Goal: Obtain resource: Download file/media

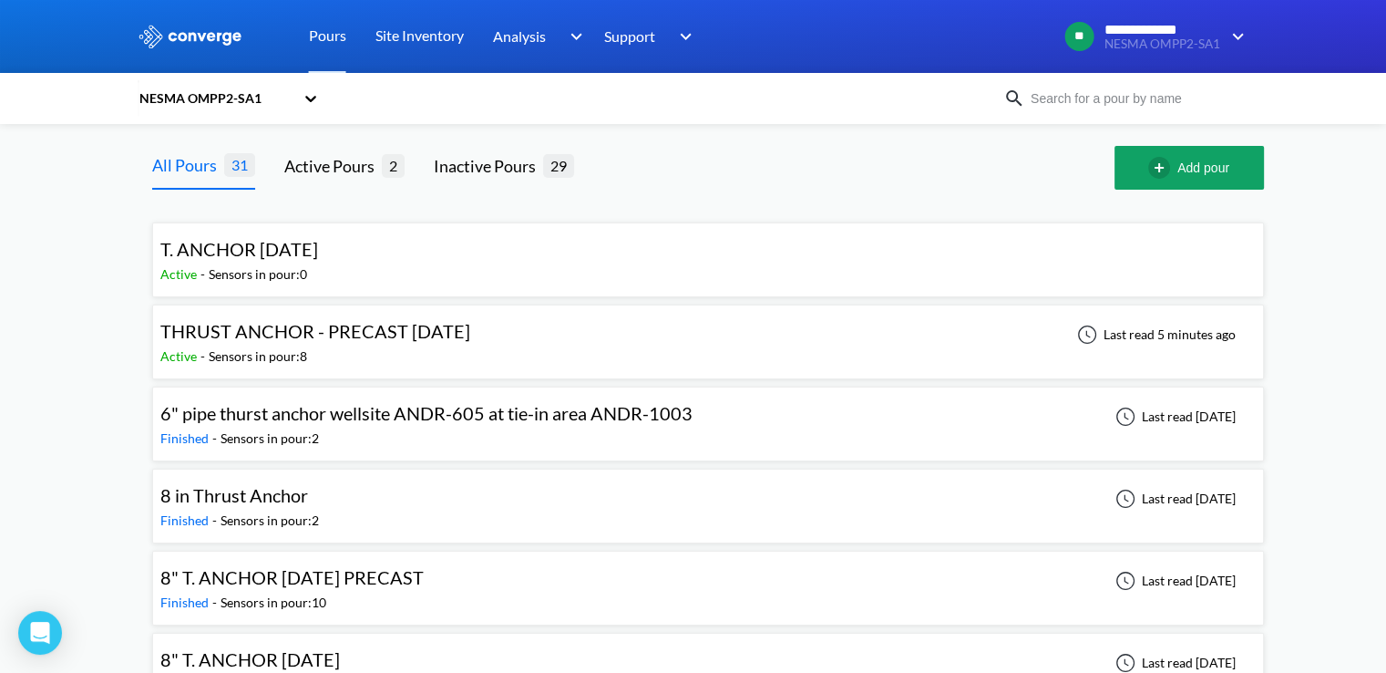
click at [313, 336] on span "THRUST ANCHOR - PRECAST [DATE]" at bounding box center [315, 331] width 310 height 22
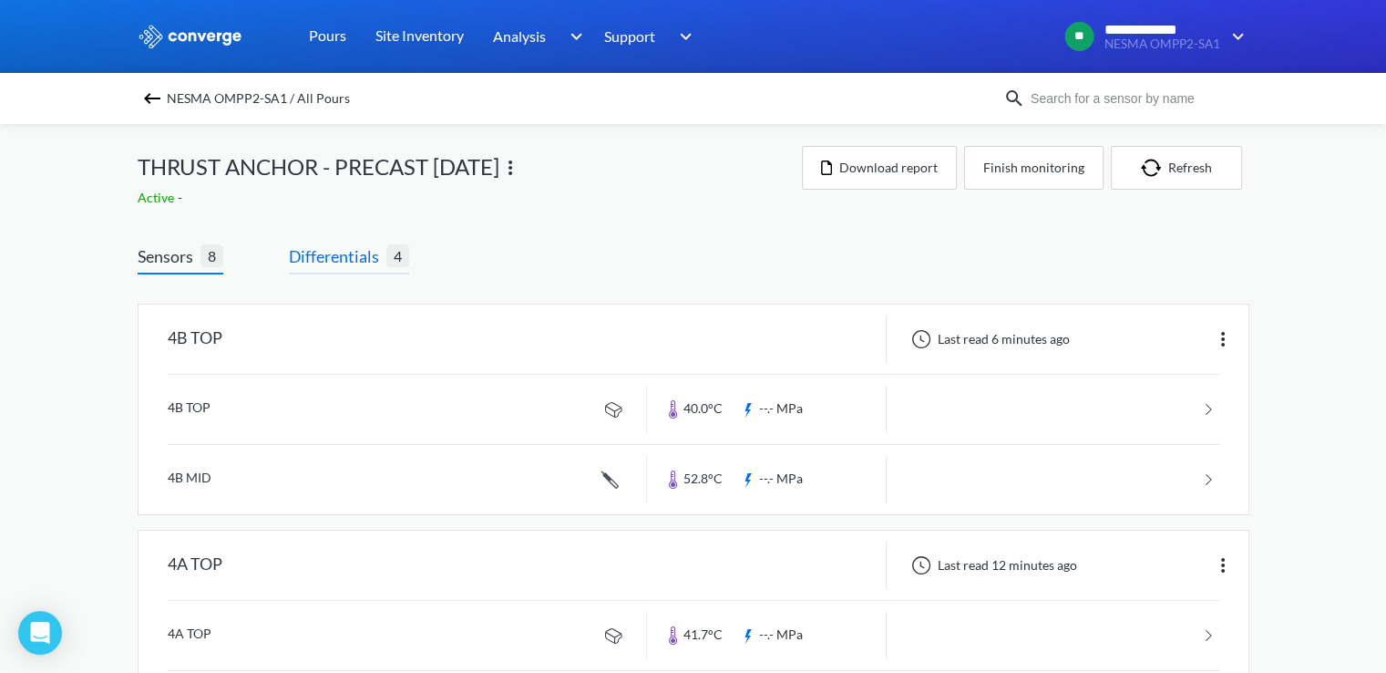
click at [312, 265] on span "Differentials" at bounding box center [338, 256] width 98 height 26
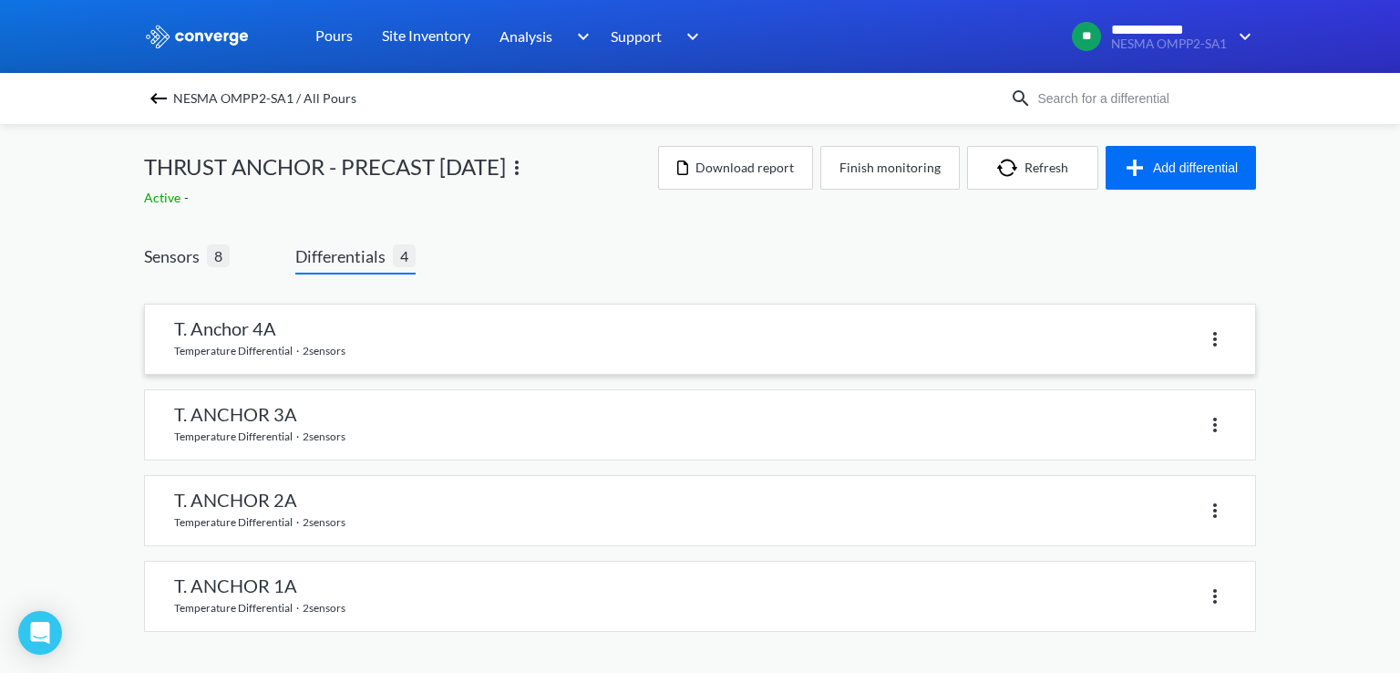
click at [221, 333] on link at bounding box center [700, 338] width 1110 height 69
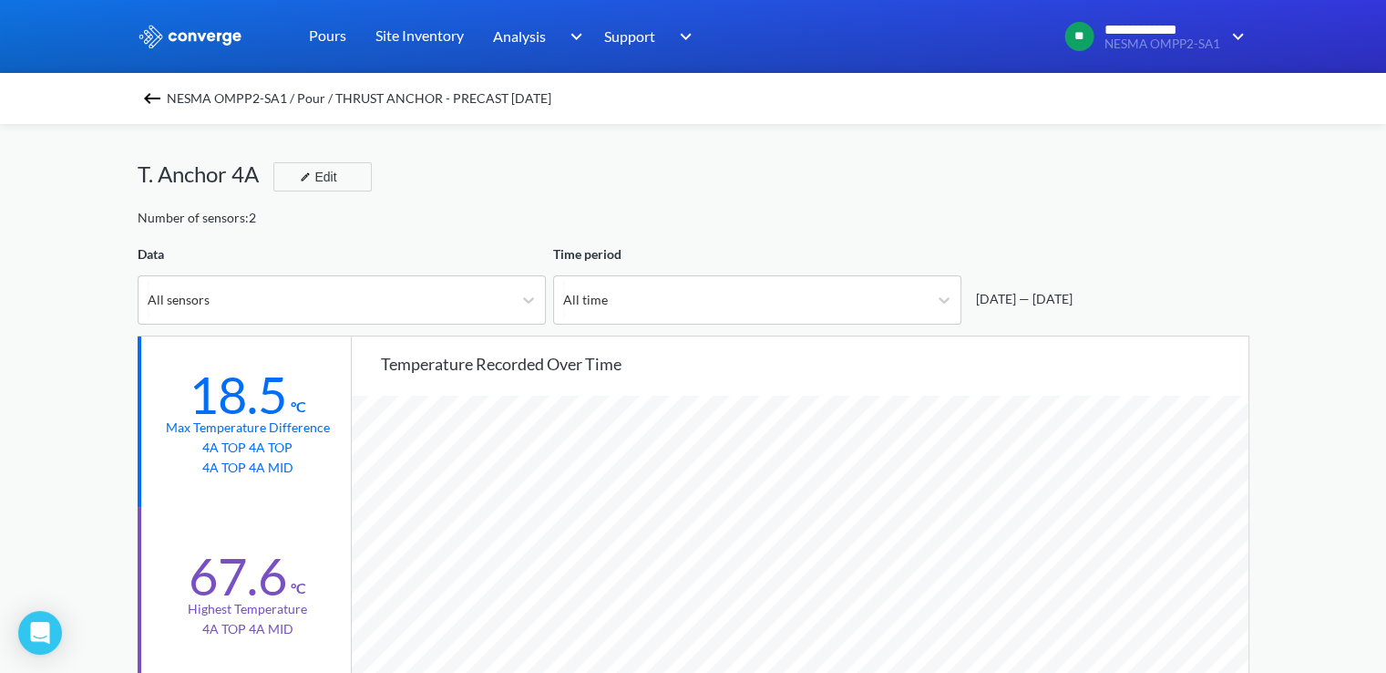
click at [163, 103] on img at bounding box center [152, 98] width 22 height 22
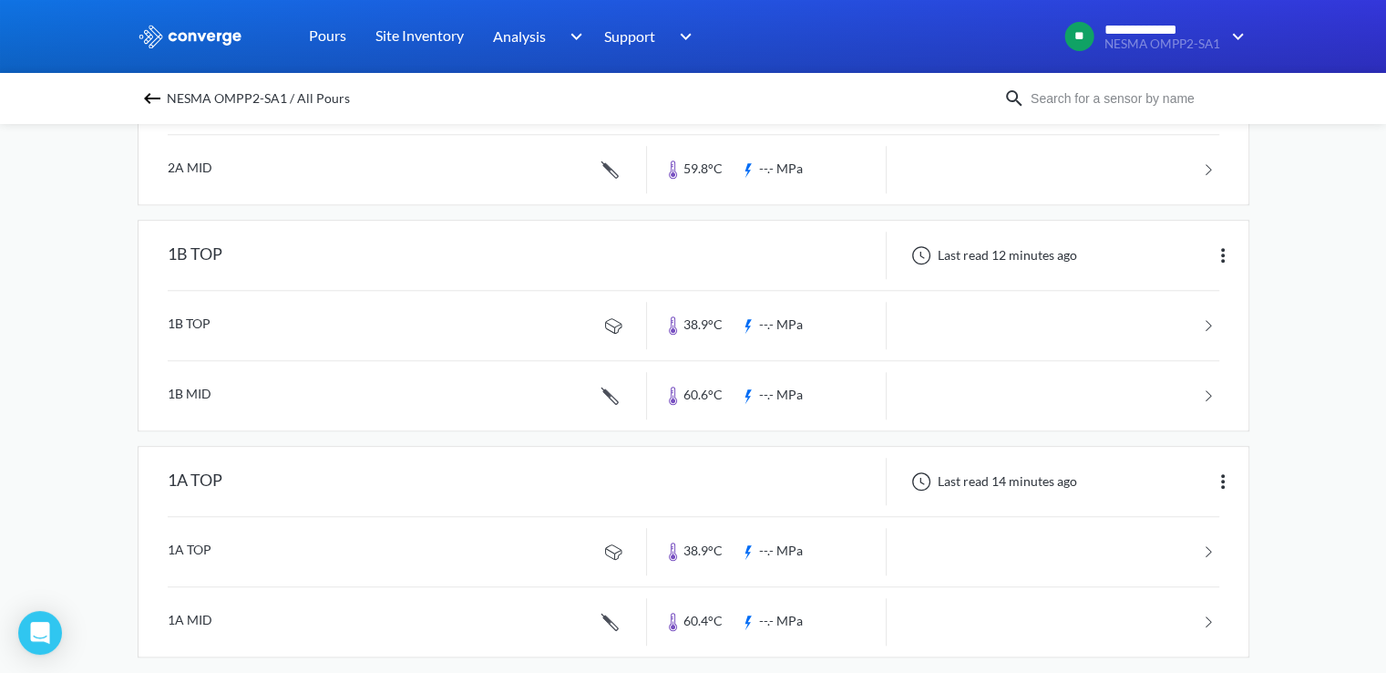
scroll to position [1454, 0]
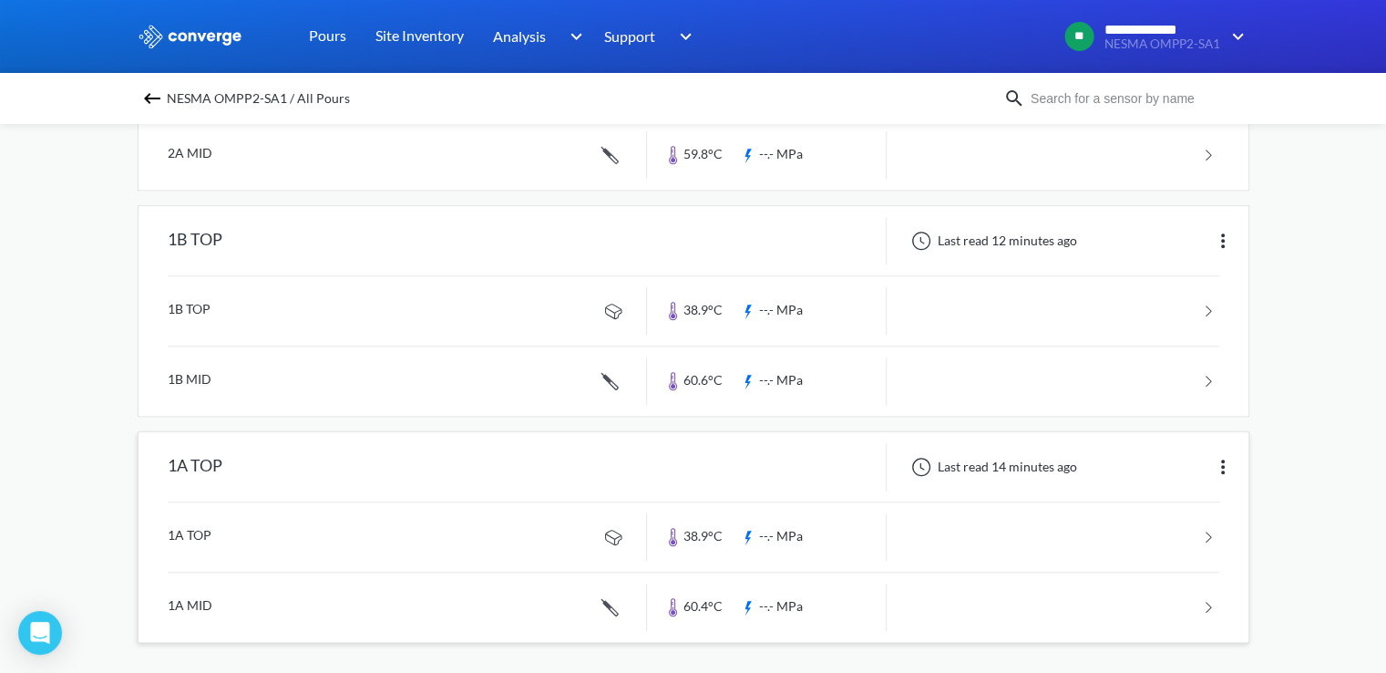
click at [191, 463] on div "1A TOP" at bounding box center [195, 466] width 55 height 47
click at [251, 526] on link at bounding box center [694, 536] width 1052 height 69
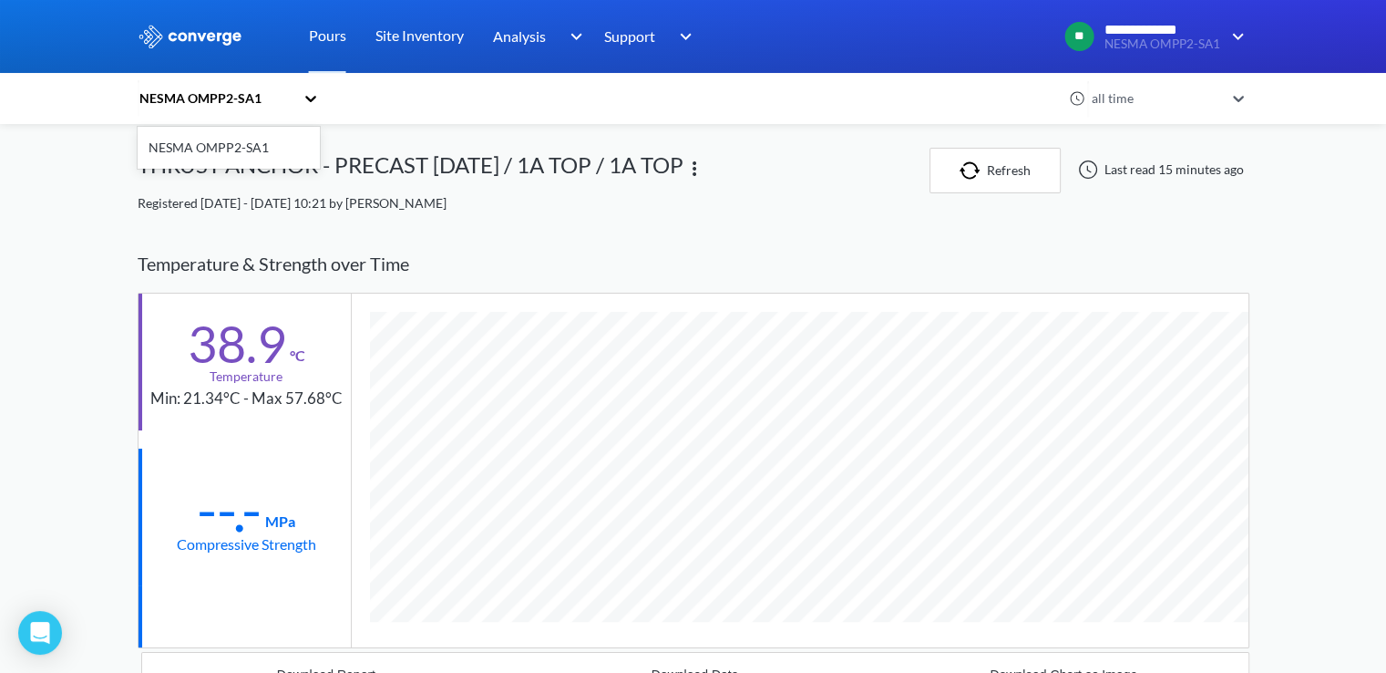
click at [260, 104] on div "NESMA OMPP2-SA1" at bounding box center [216, 98] width 157 height 20
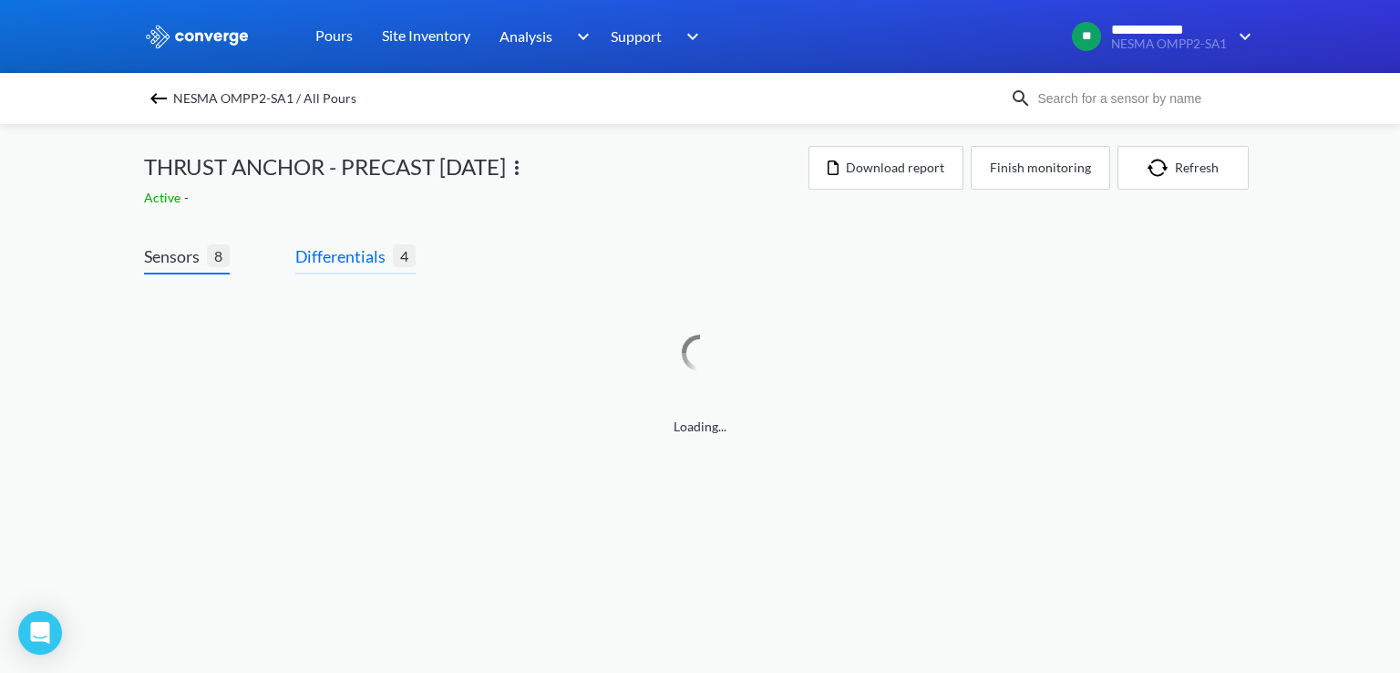
click at [328, 249] on span "Differentials" at bounding box center [344, 256] width 98 height 26
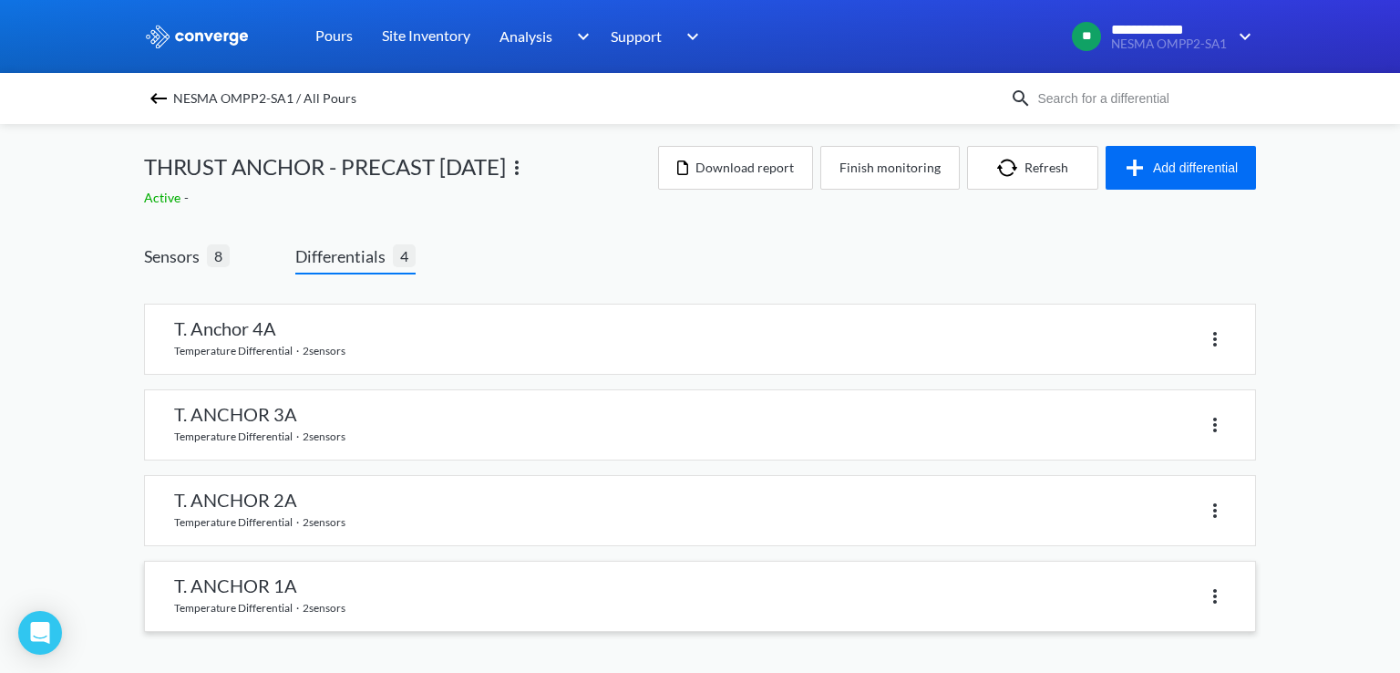
click at [284, 602] on link at bounding box center [700, 595] width 1110 height 69
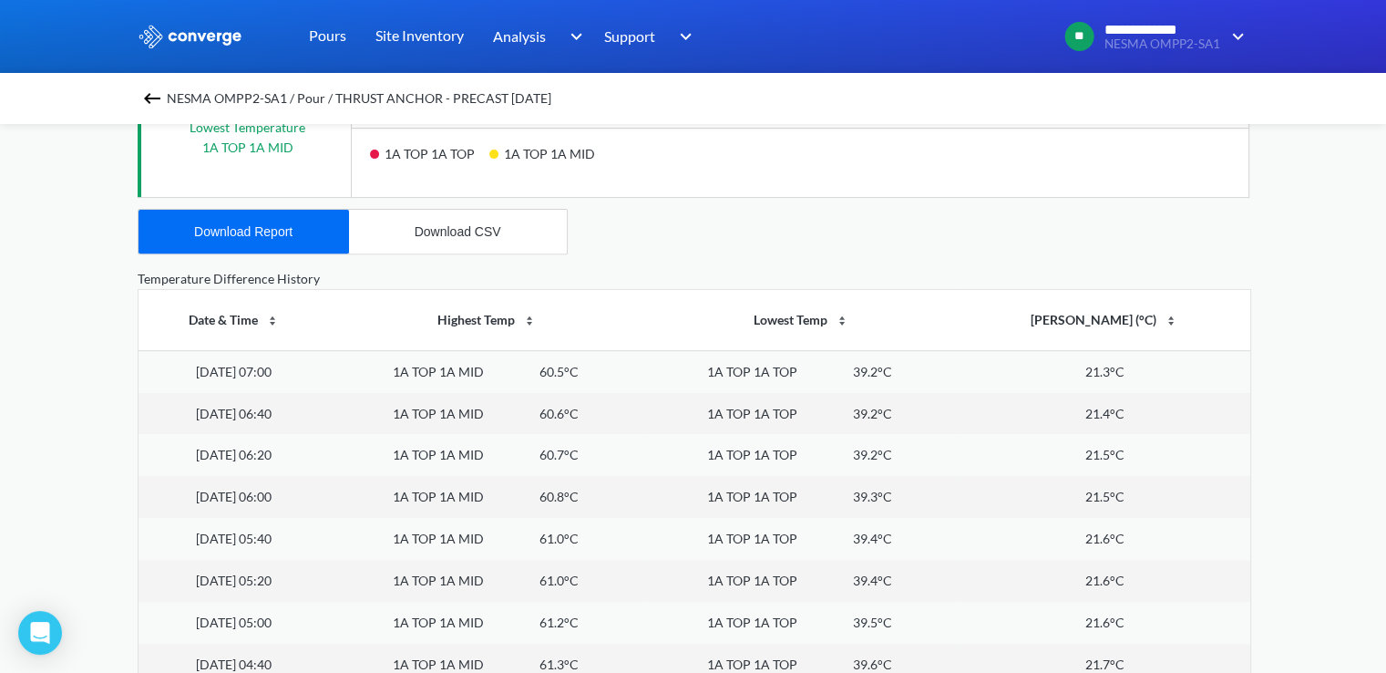
scroll to position [456, 0]
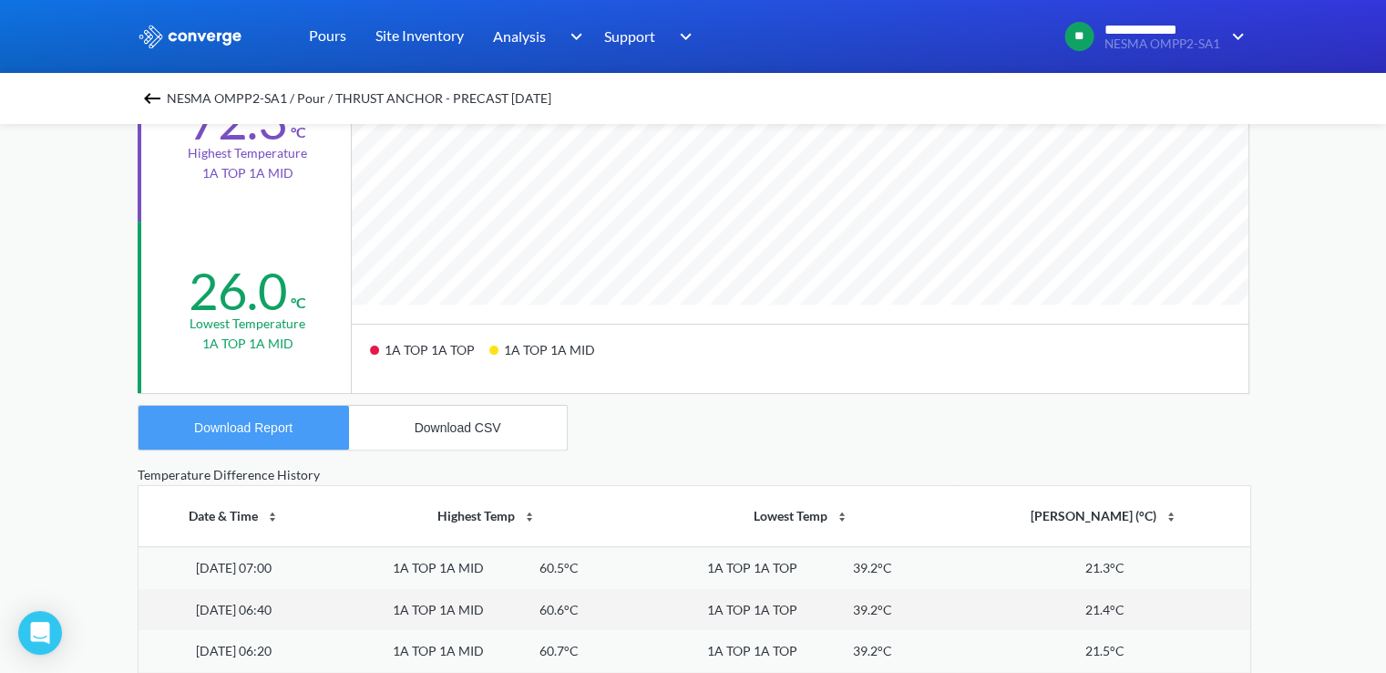
click at [270, 424] on div "Download Report" at bounding box center [243, 427] width 98 height 15
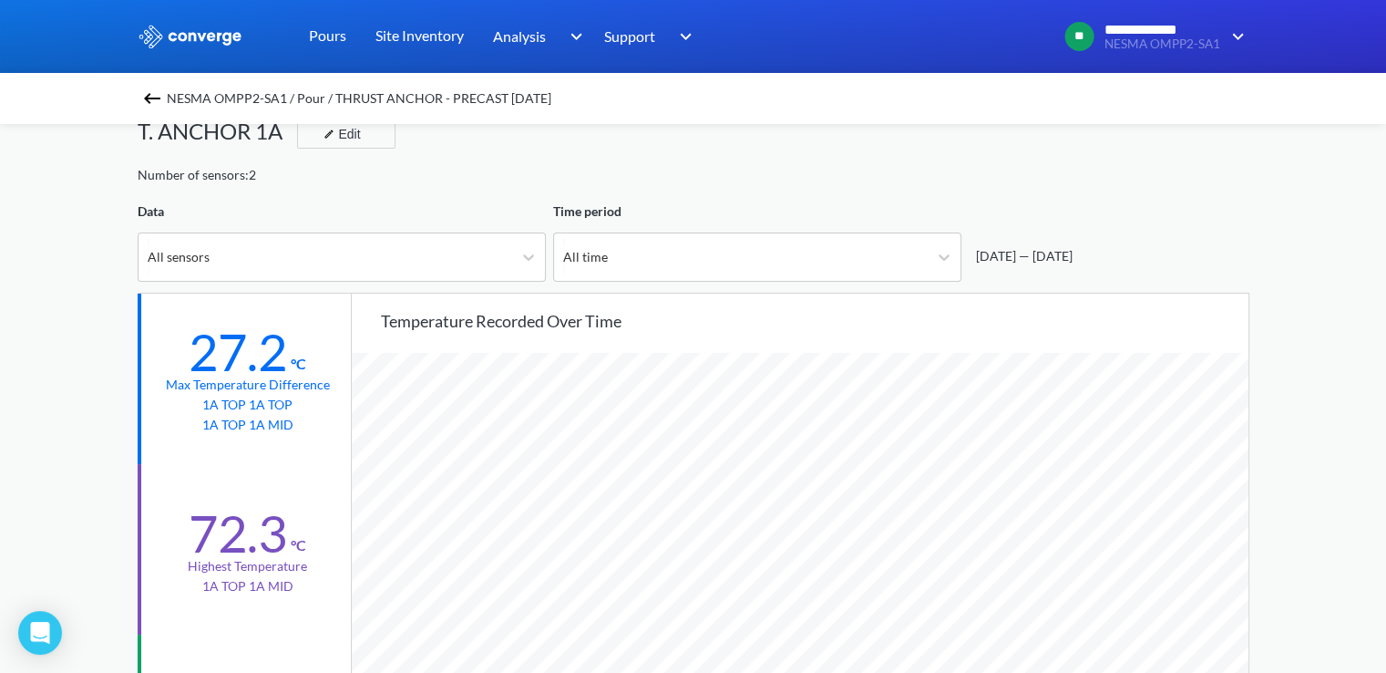
scroll to position [0, 0]
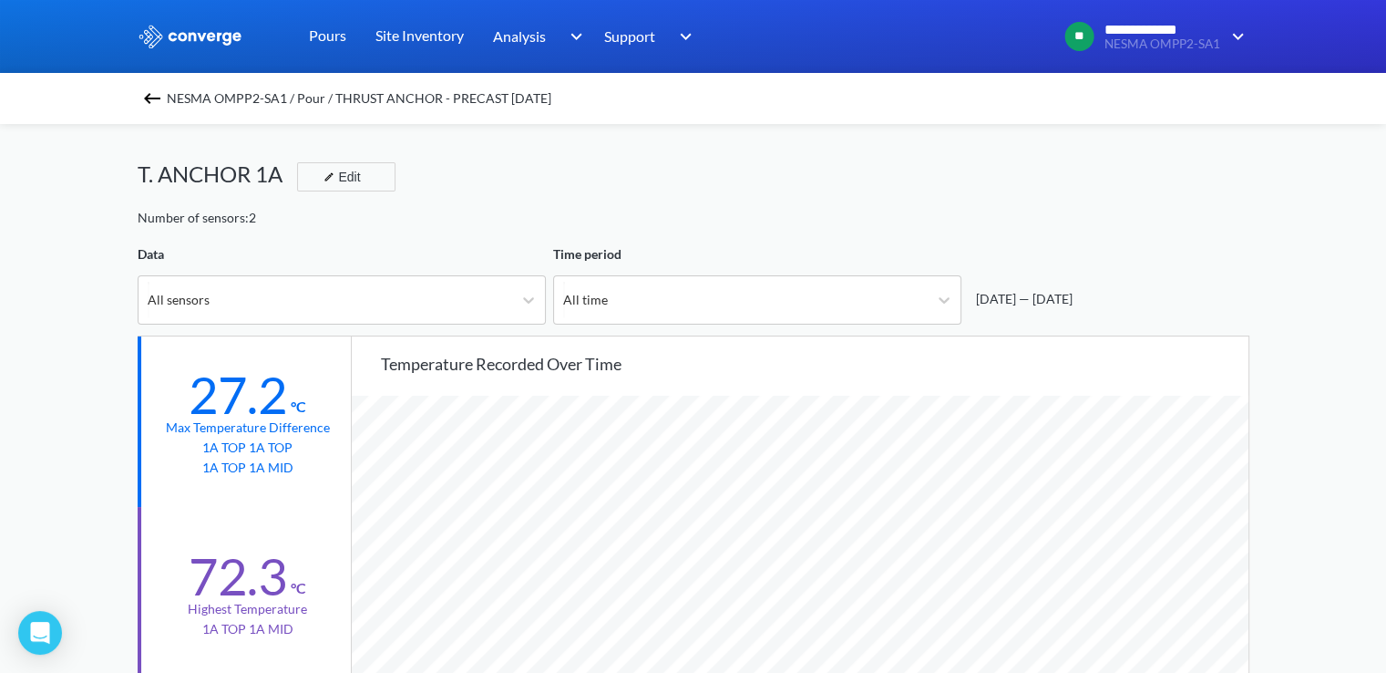
click at [152, 99] on img at bounding box center [152, 98] width 22 height 22
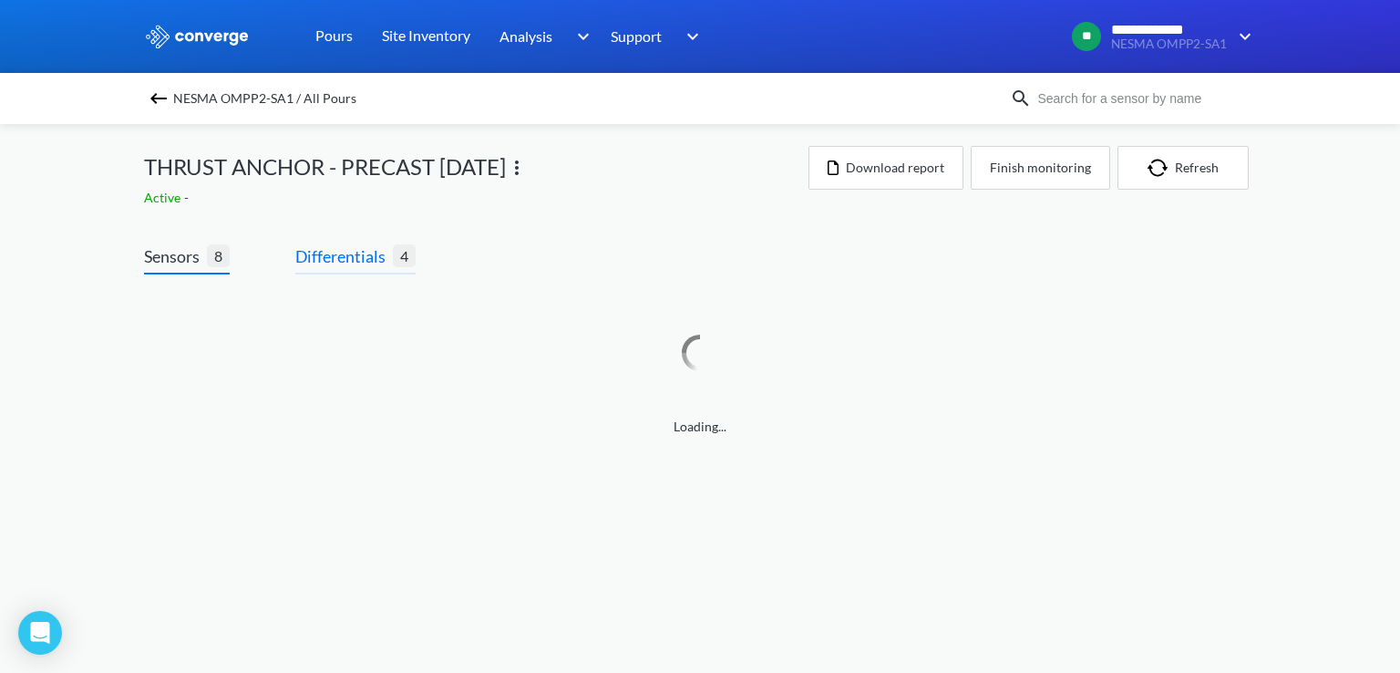
click at [351, 262] on span "Differentials" at bounding box center [344, 256] width 98 height 26
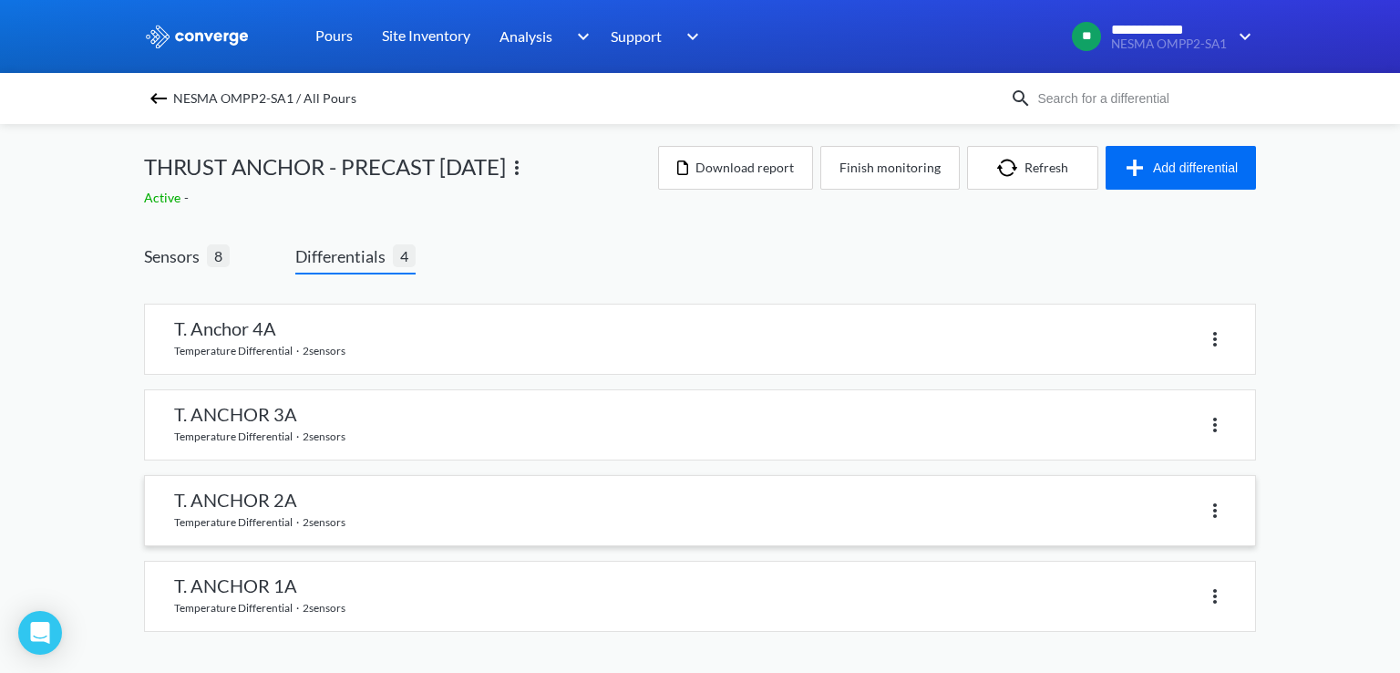
click at [270, 500] on link at bounding box center [700, 510] width 1110 height 69
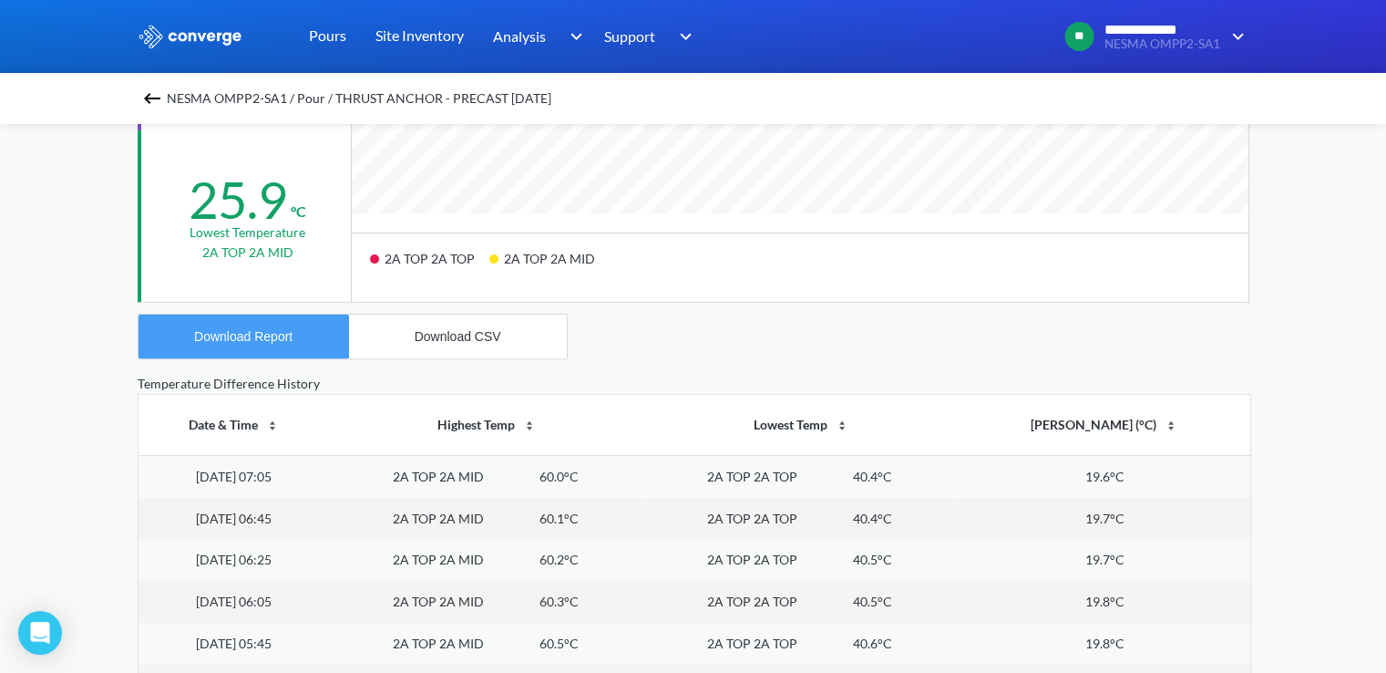
click at [271, 347] on button "Download Report" at bounding box center [244, 336] width 211 height 44
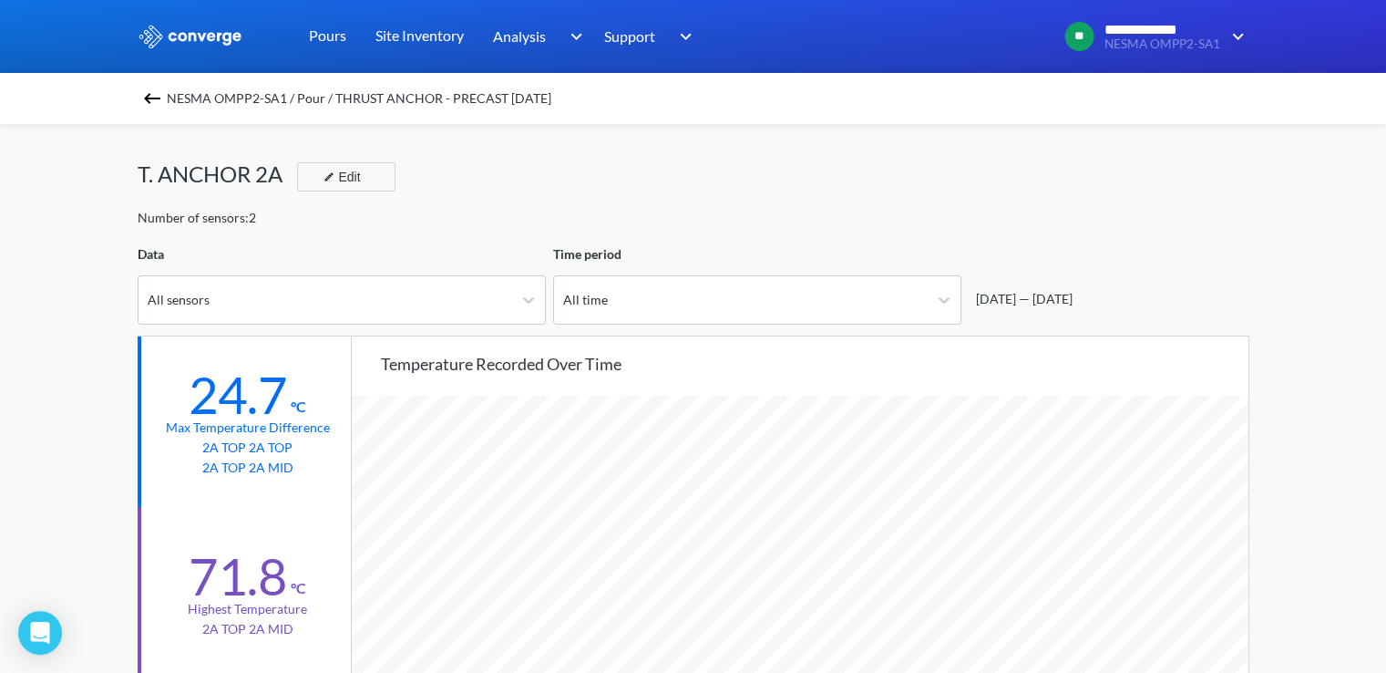
click at [160, 94] on img at bounding box center [152, 98] width 22 height 22
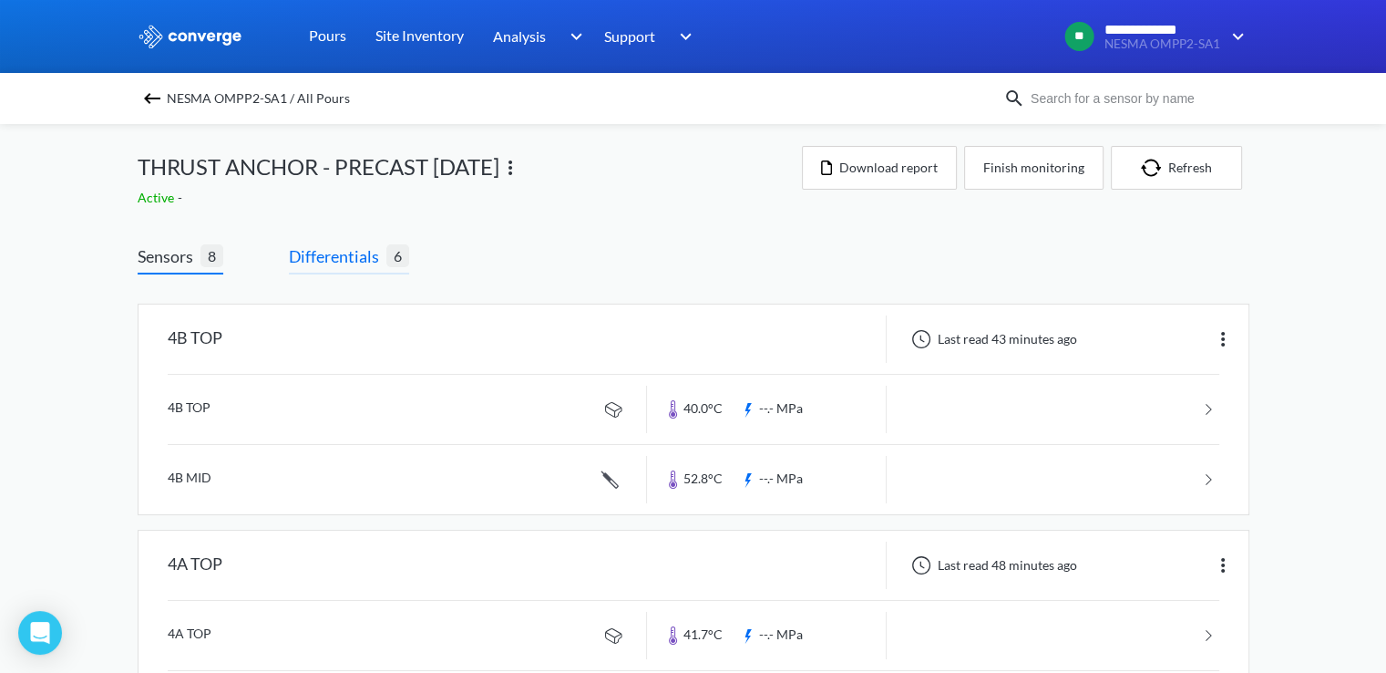
click at [361, 252] on span "Differentials" at bounding box center [338, 256] width 98 height 26
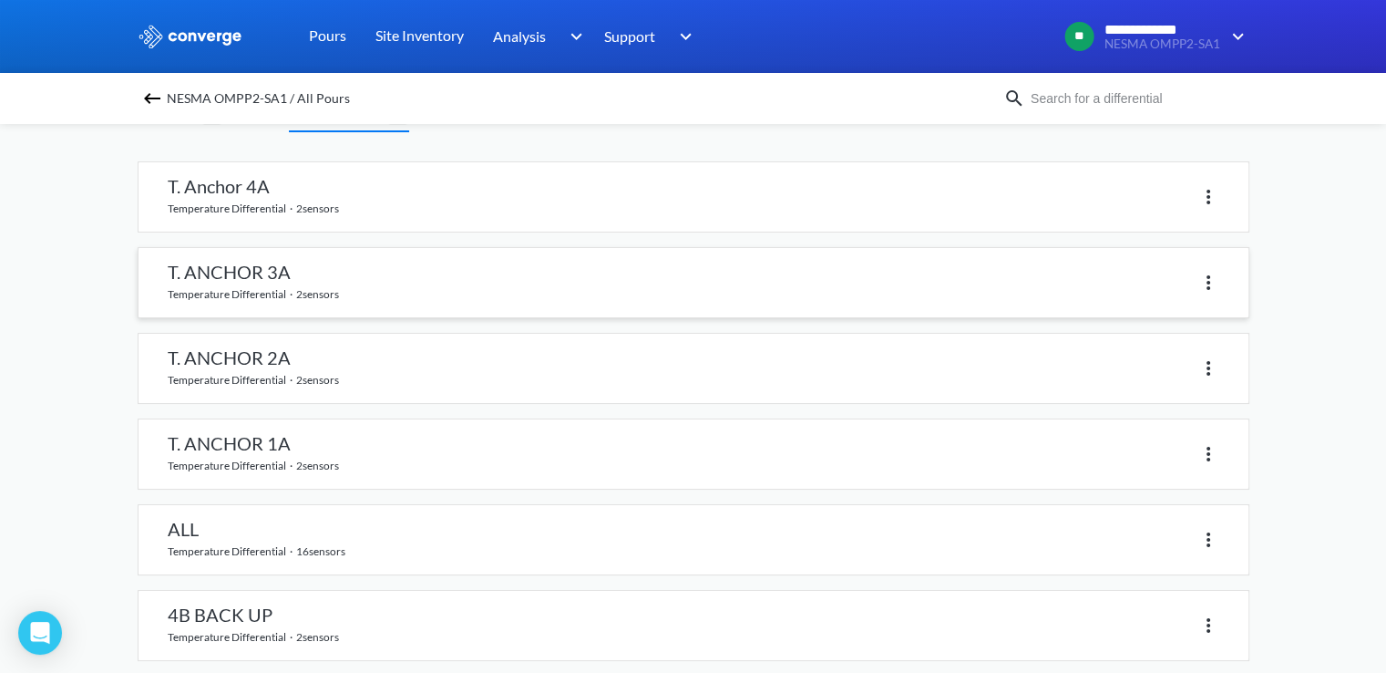
scroll to position [164, 0]
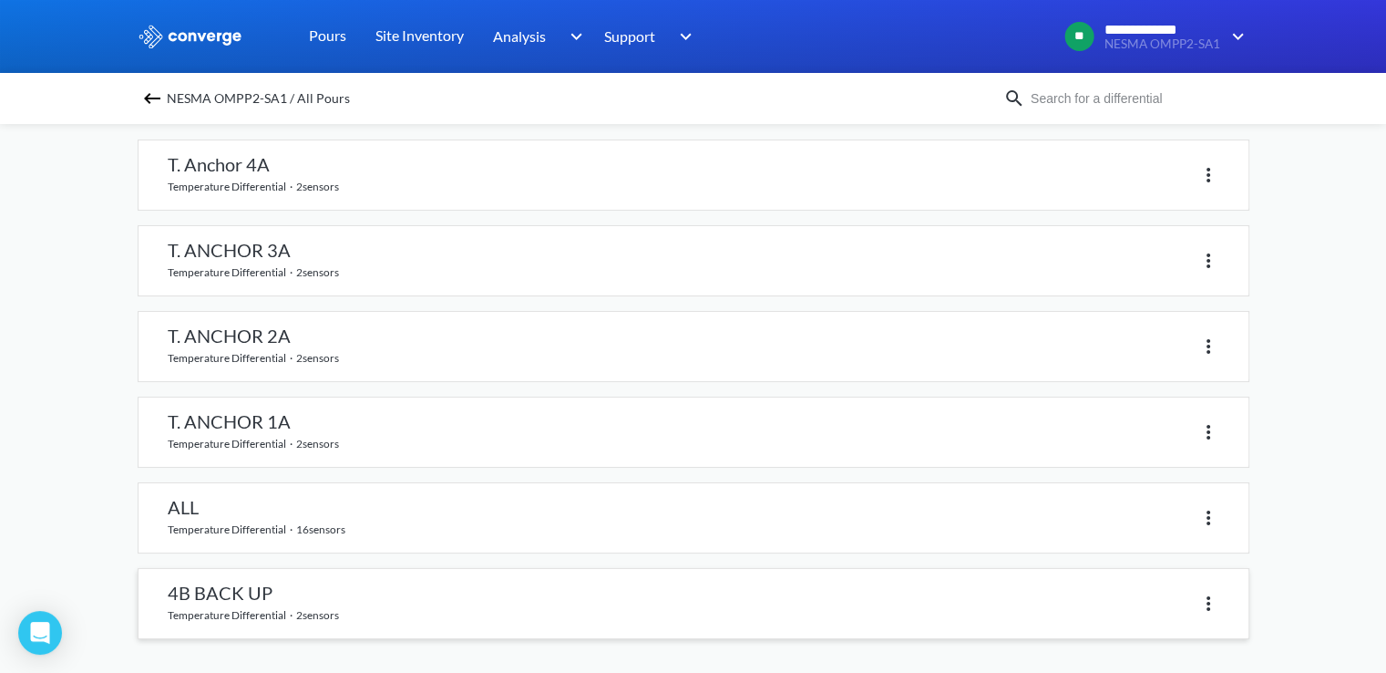
click at [257, 607] on link at bounding box center [694, 603] width 1110 height 69
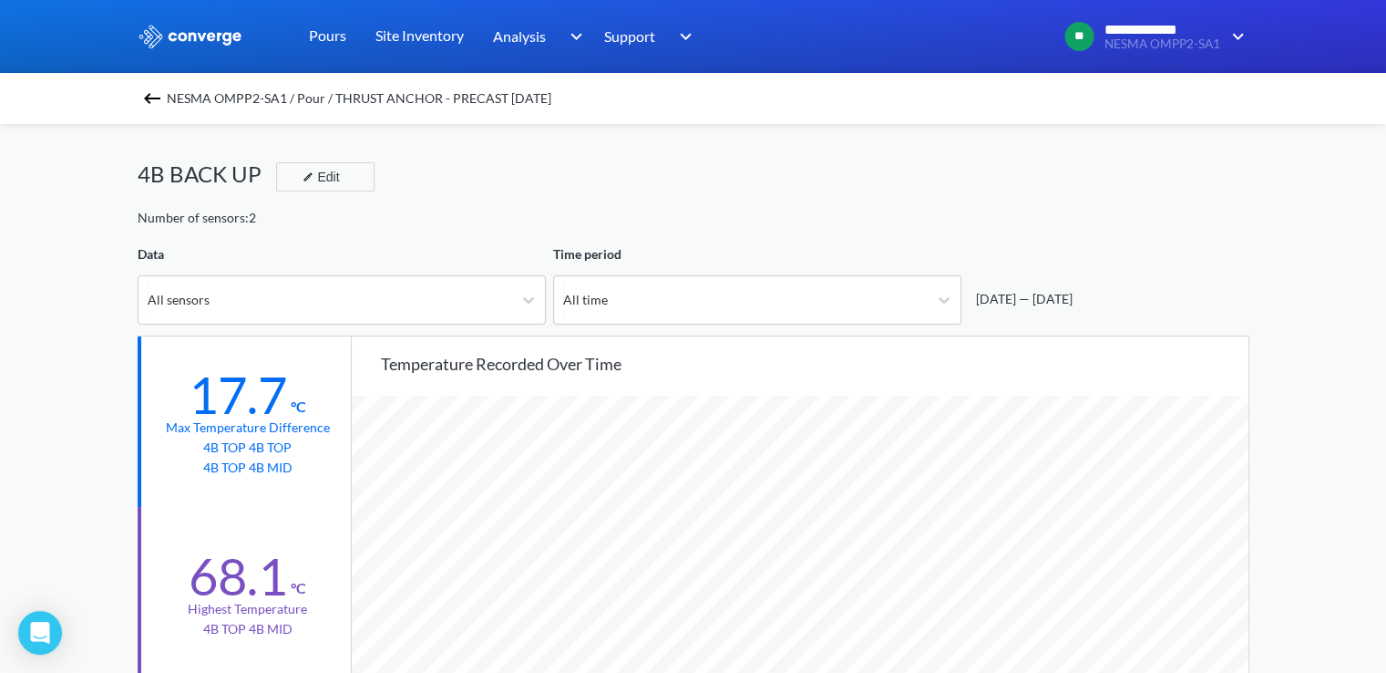
click at [161, 99] on img at bounding box center [152, 98] width 22 height 22
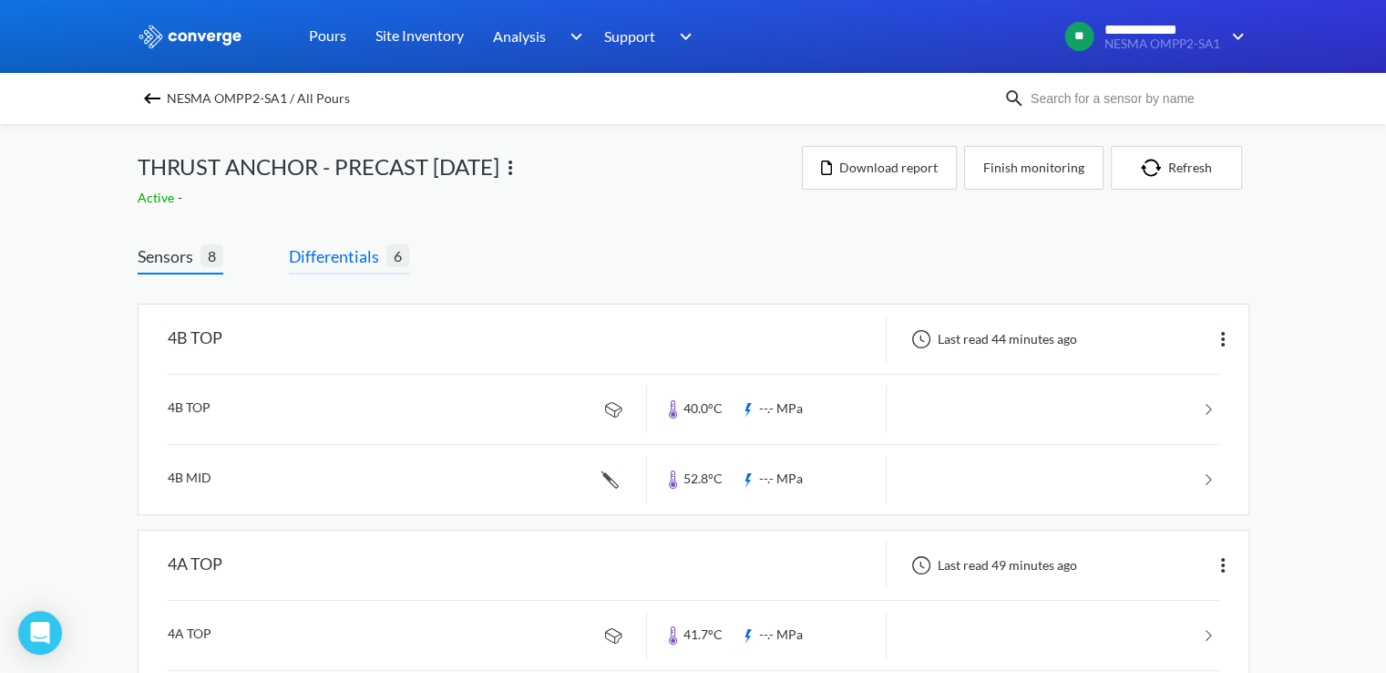
click at [306, 260] on span "Differentials" at bounding box center [338, 256] width 98 height 26
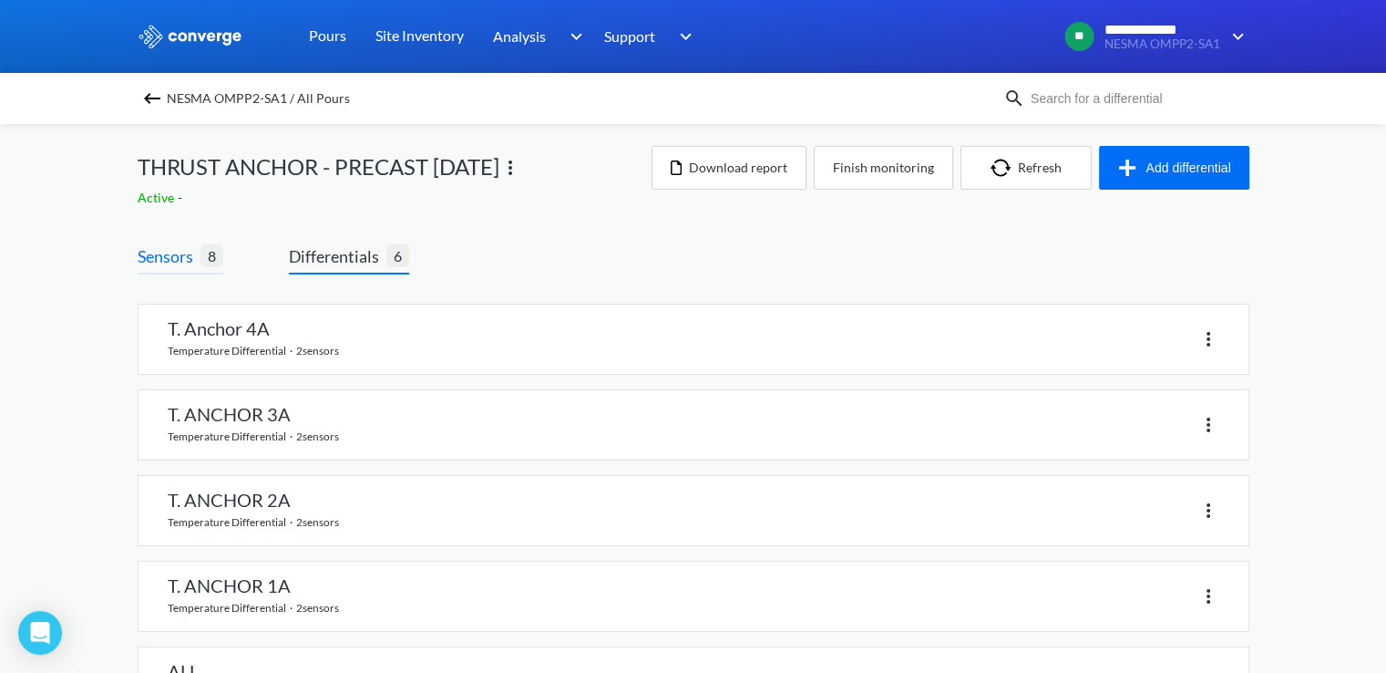
click at [181, 256] on span "Sensors" at bounding box center [169, 256] width 63 height 26
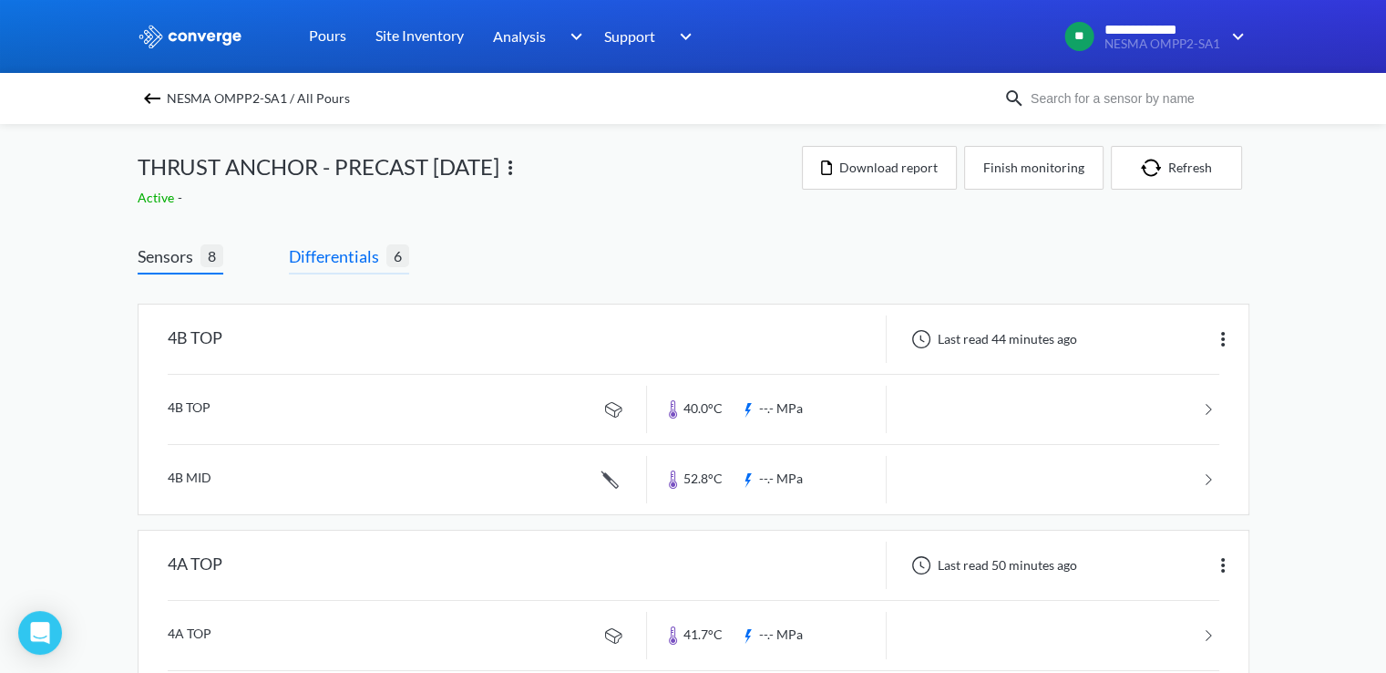
click at [367, 254] on span "Differentials" at bounding box center [338, 256] width 98 height 26
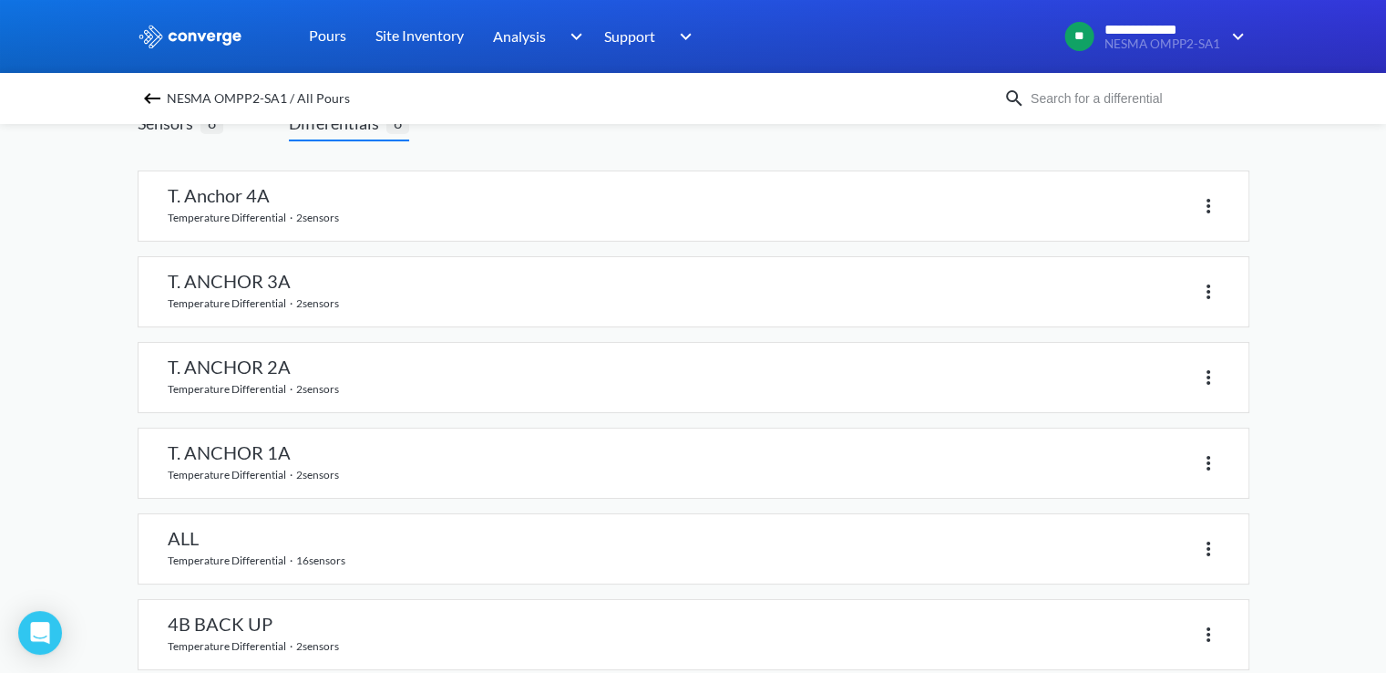
scroll to position [164, 0]
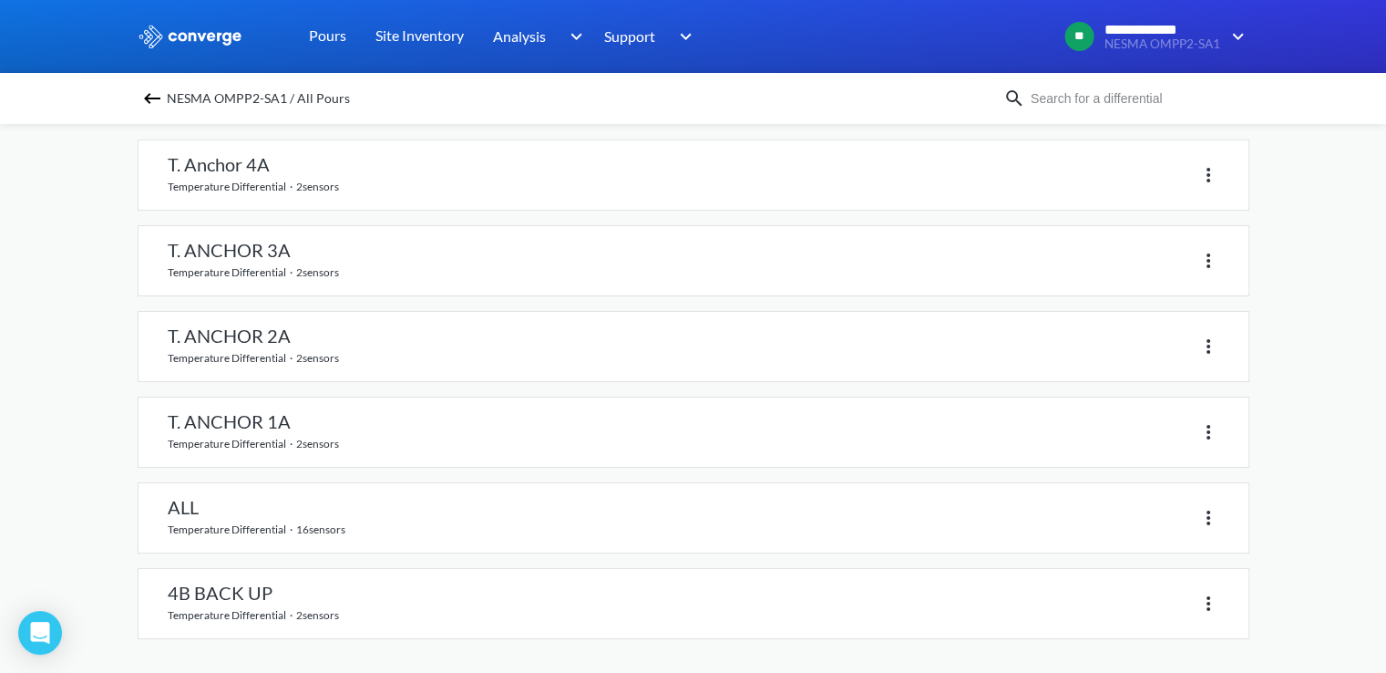
click at [1317, 371] on div "**********" at bounding box center [693, 255] width 1386 height 839
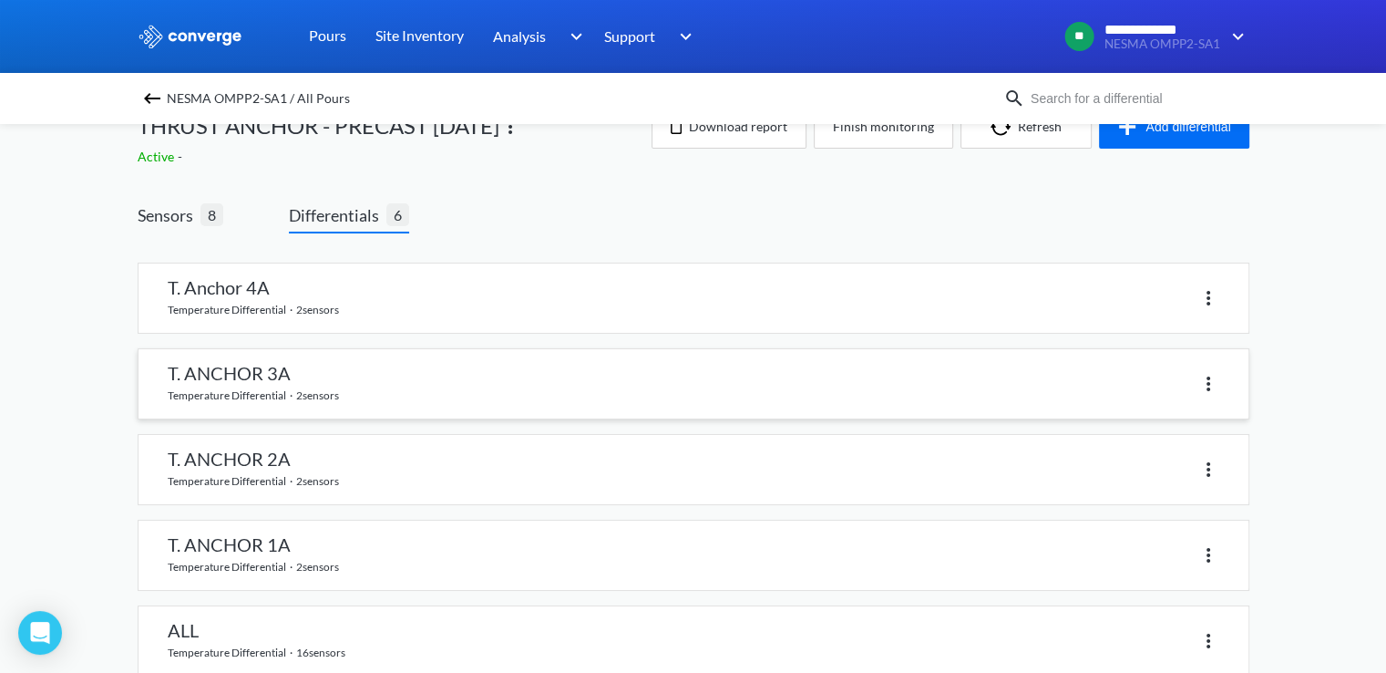
scroll to position [0, 0]
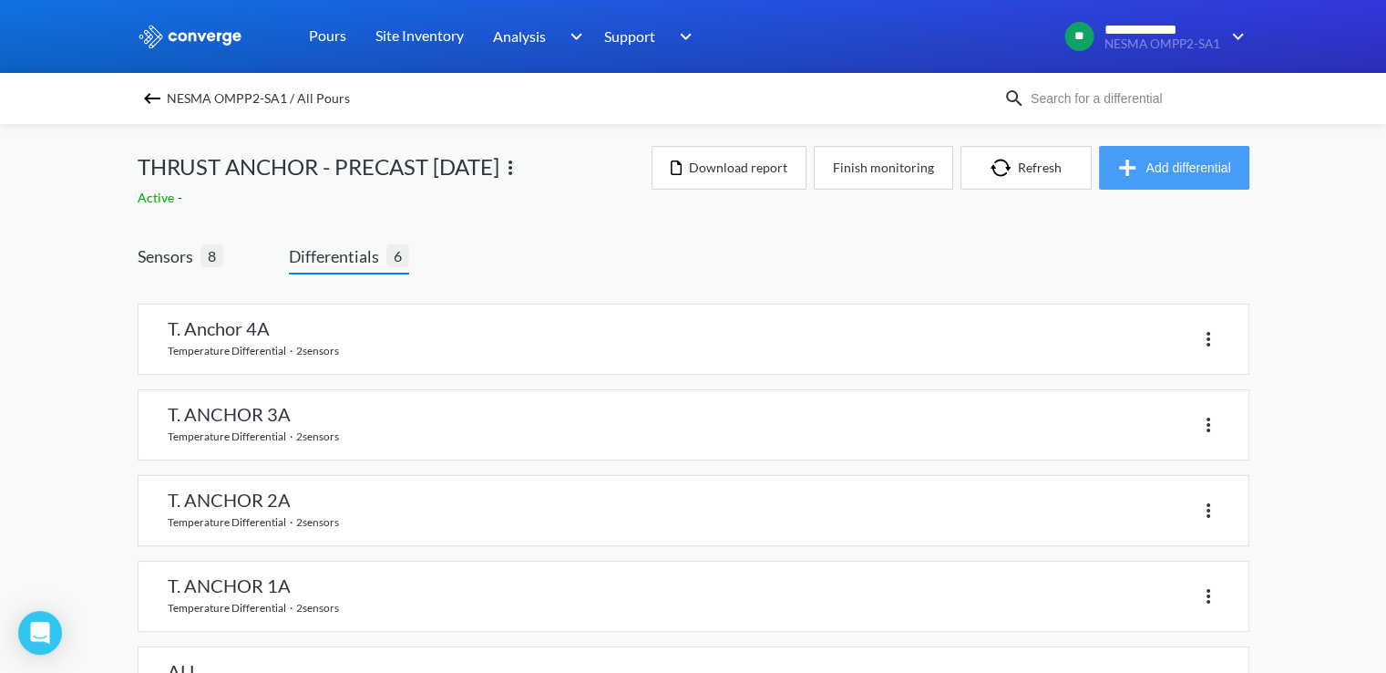
click at [1162, 172] on button "Add differential" at bounding box center [1174, 168] width 150 height 44
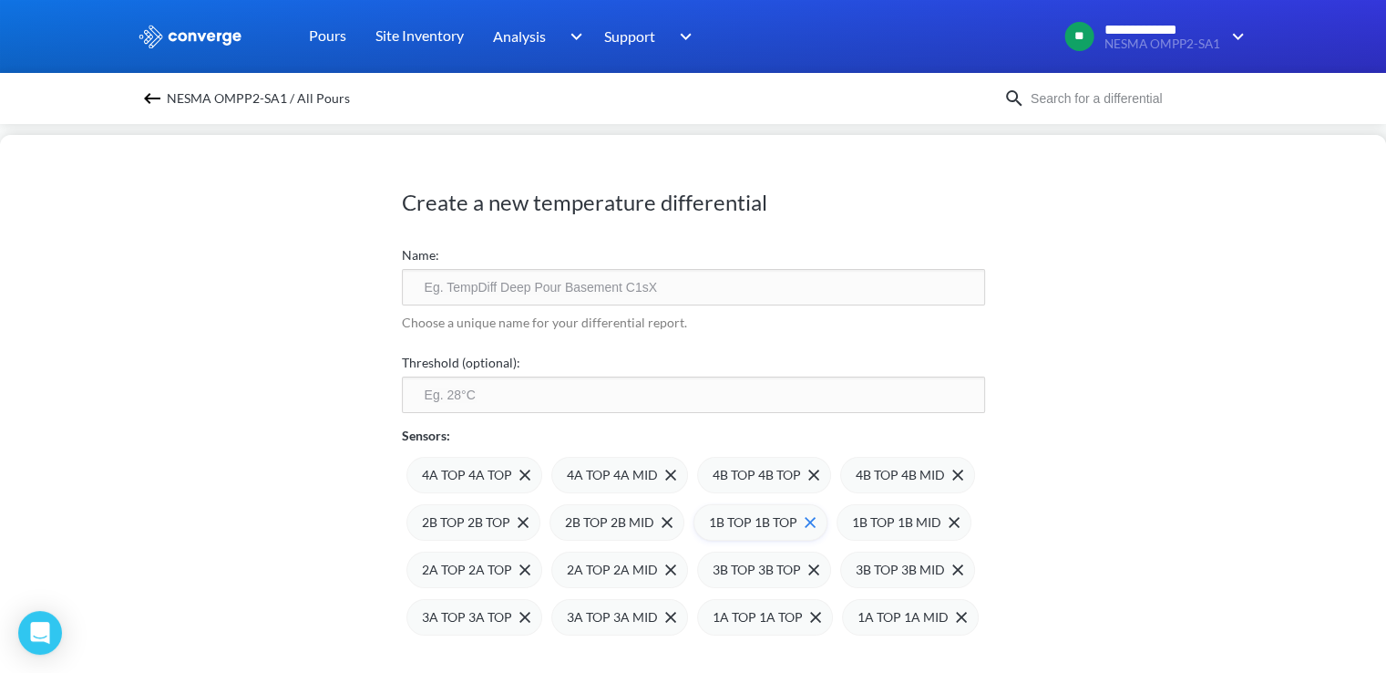
click at [752, 519] on span "1B TOP 1B TOP" at bounding box center [753, 522] width 88 height 20
click at [871, 519] on span "2A TOP 2A TOP" at bounding box center [898, 522] width 90 height 20
click at [149, 102] on img at bounding box center [152, 98] width 22 height 22
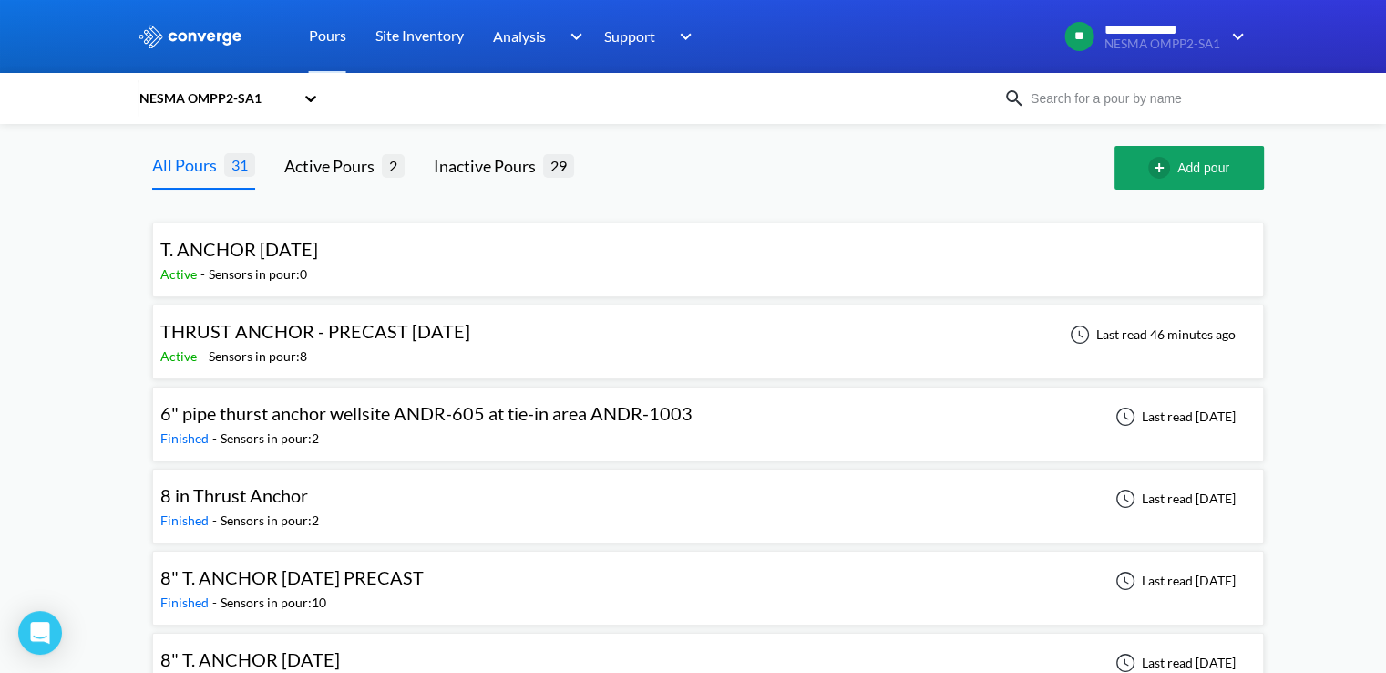
click at [357, 352] on div "Active - Sensors in pour: 8" at bounding box center [319, 356] width 319 height 20
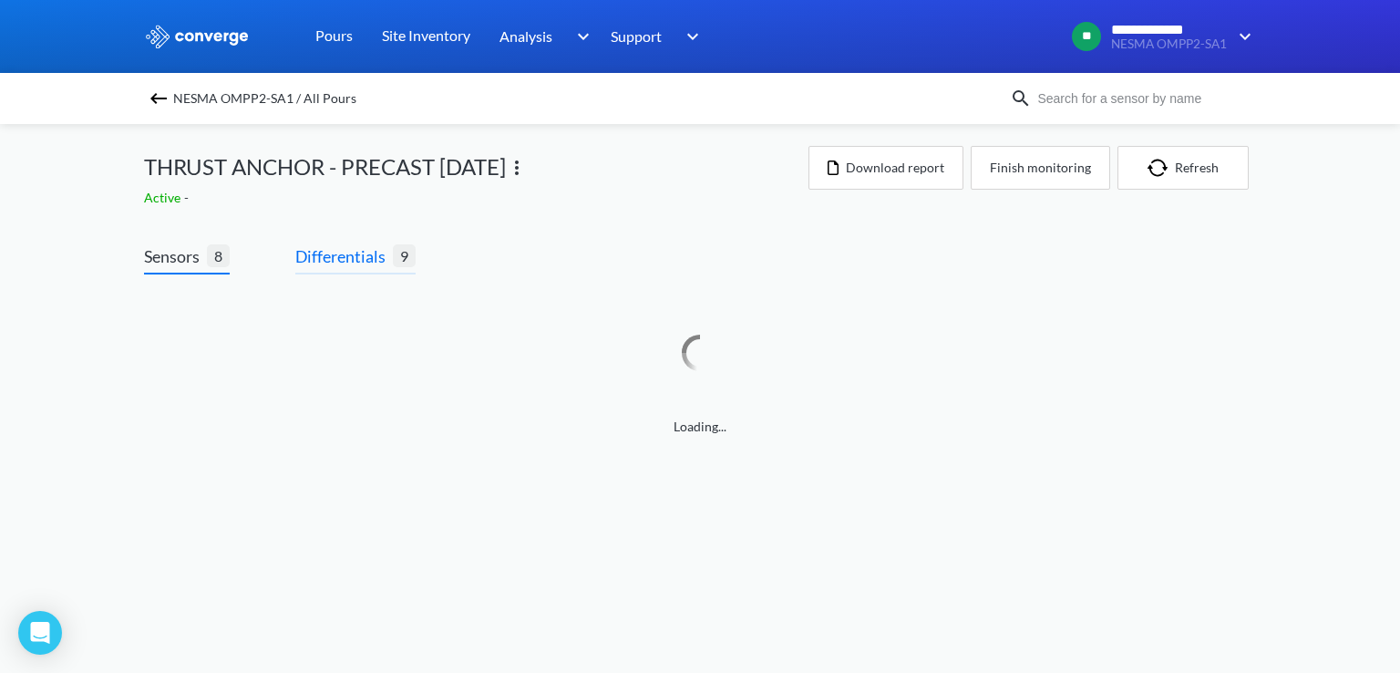
click at [366, 256] on span "Differentials" at bounding box center [344, 256] width 98 height 26
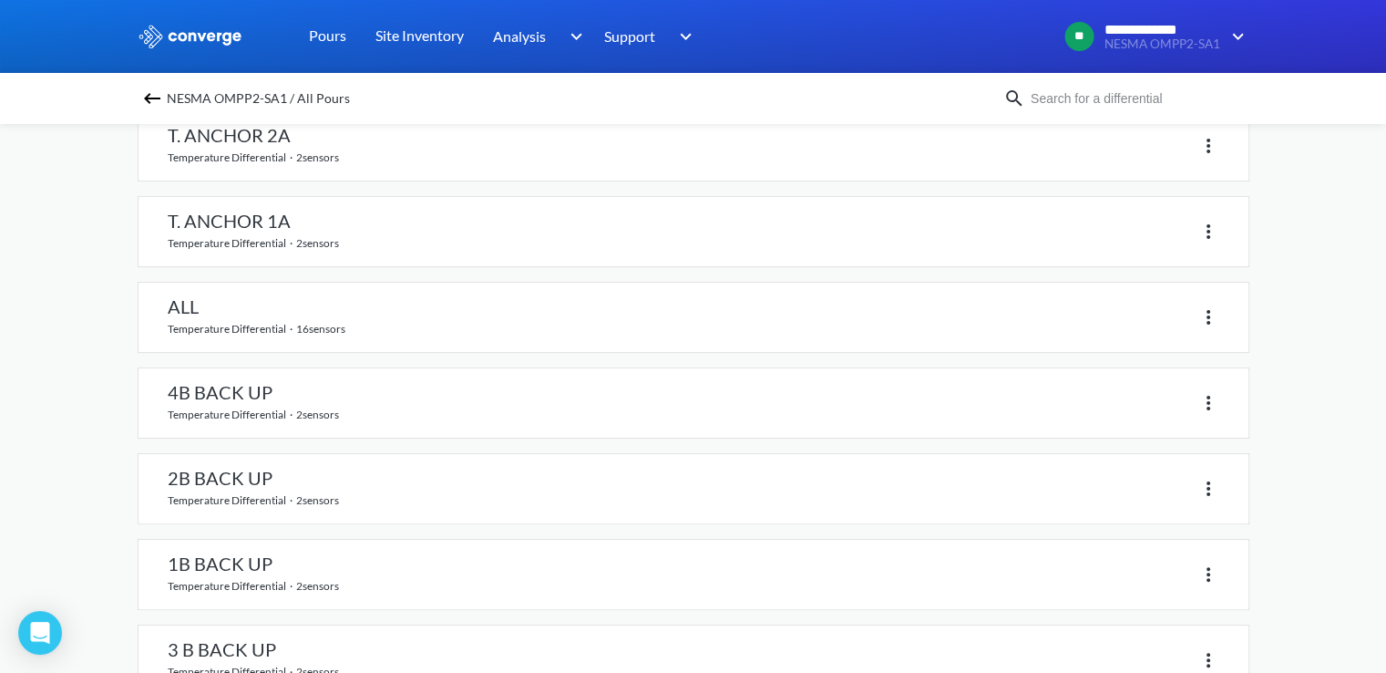
scroll to position [419, 0]
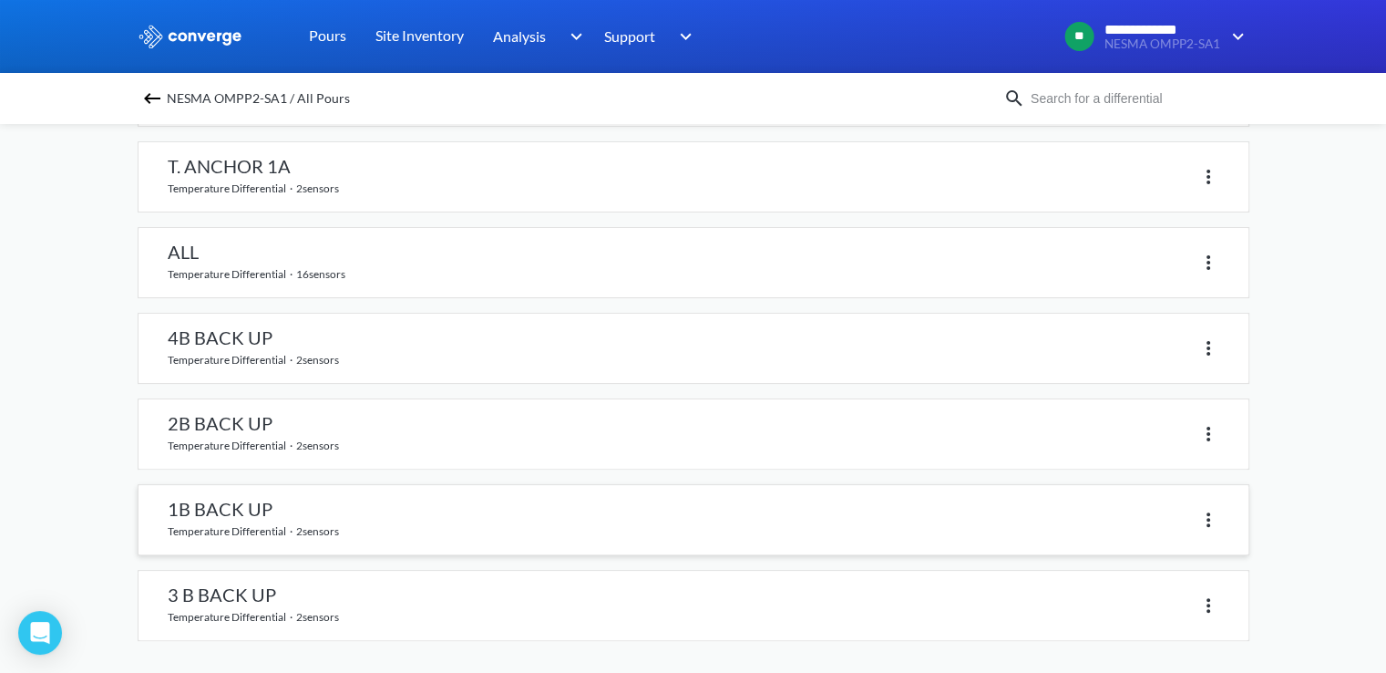
click at [257, 519] on link at bounding box center [694, 519] width 1110 height 69
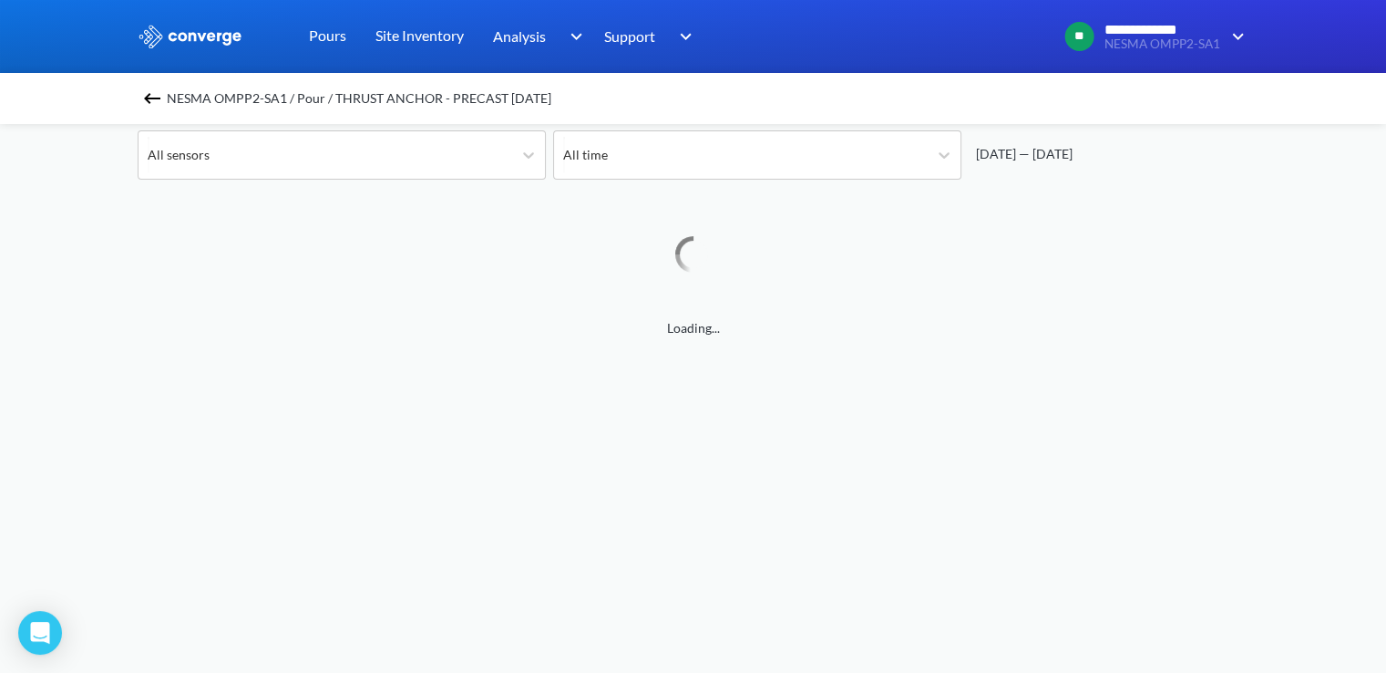
scroll to position [182, 0]
click at [163, 101] on img at bounding box center [152, 98] width 22 height 22
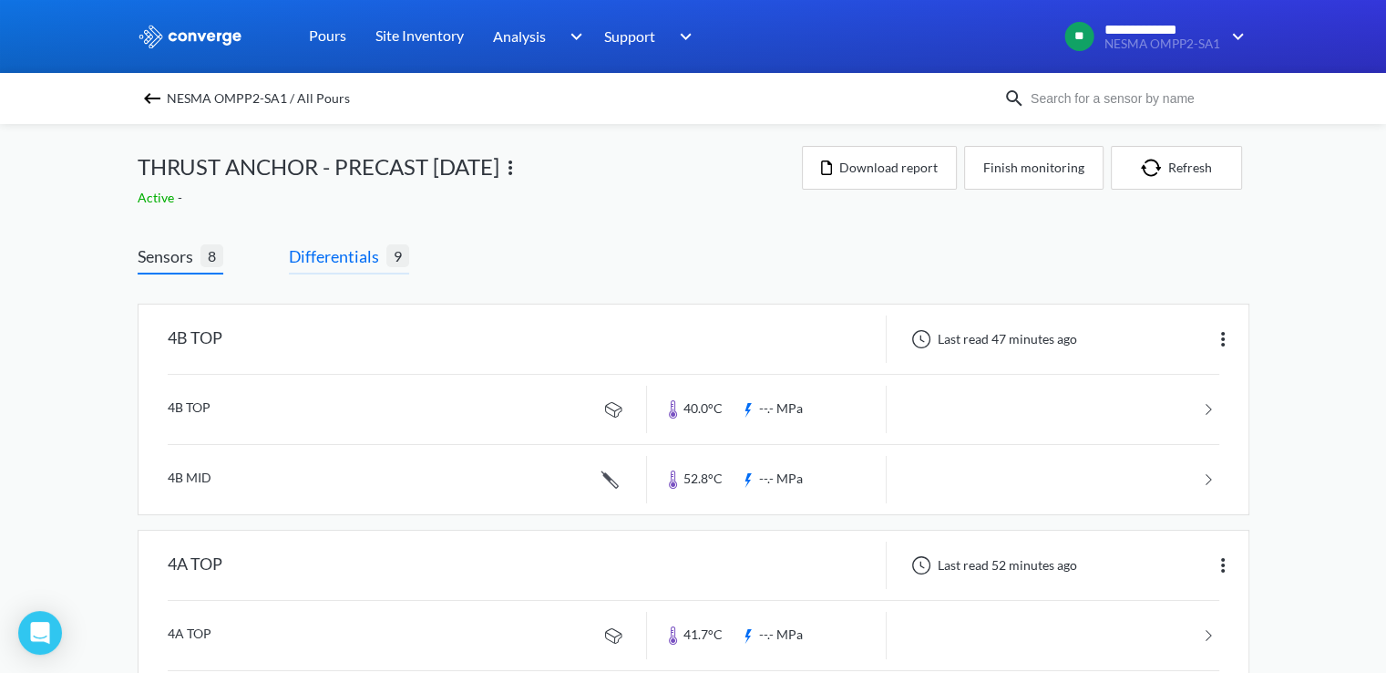
click at [307, 266] on span "Differentials" at bounding box center [338, 256] width 98 height 26
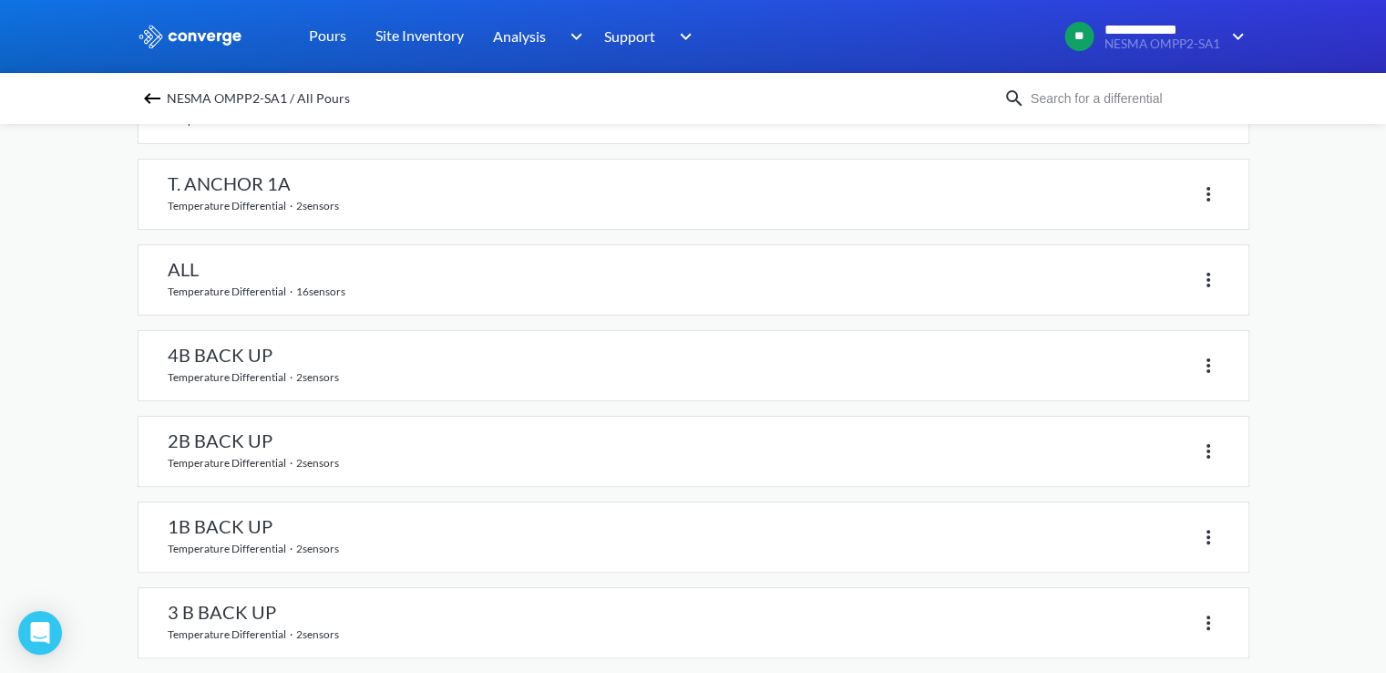
scroll to position [419, 0]
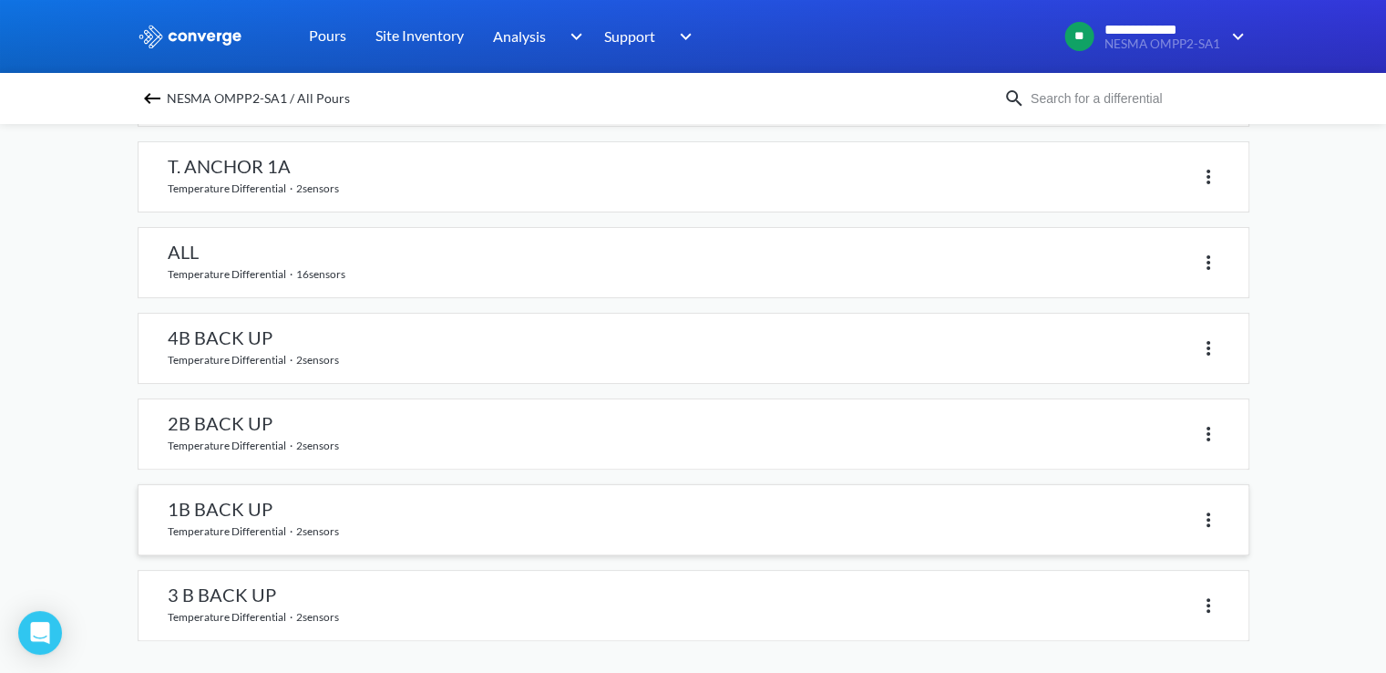
click at [222, 515] on link at bounding box center [694, 519] width 1110 height 69
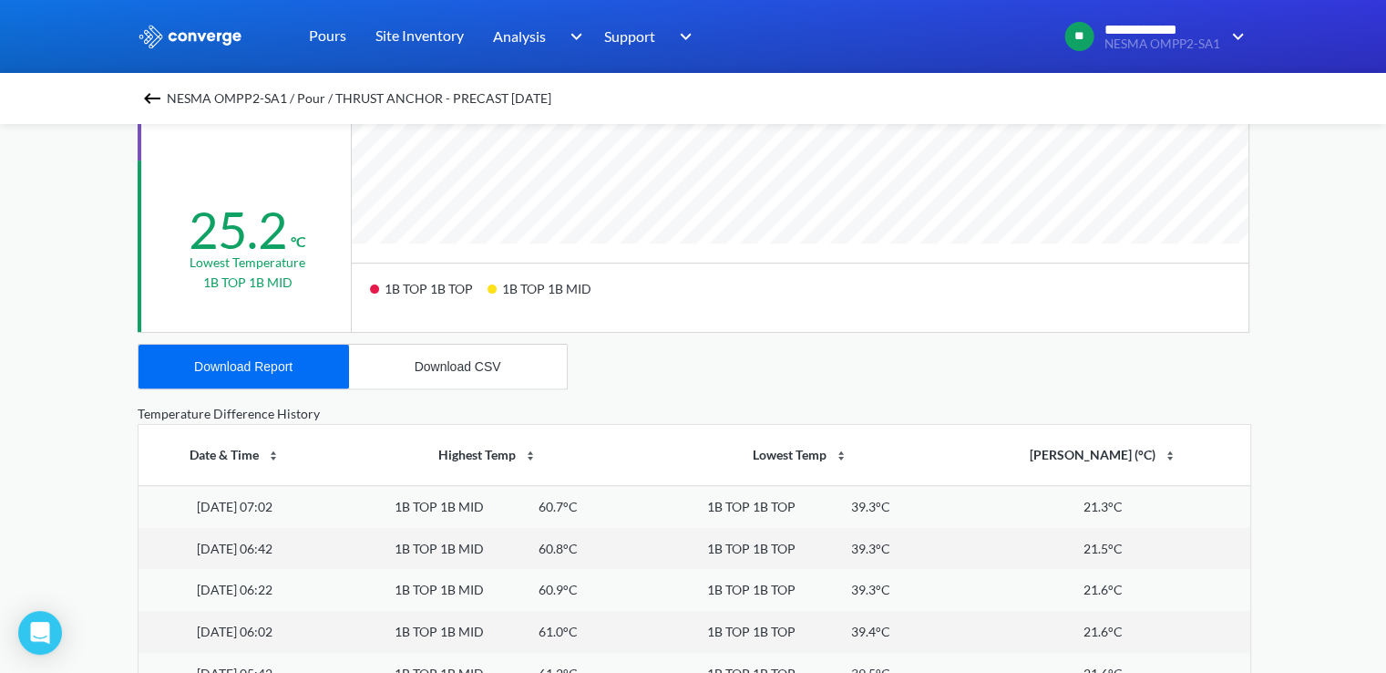
scroll to position [547, 0]
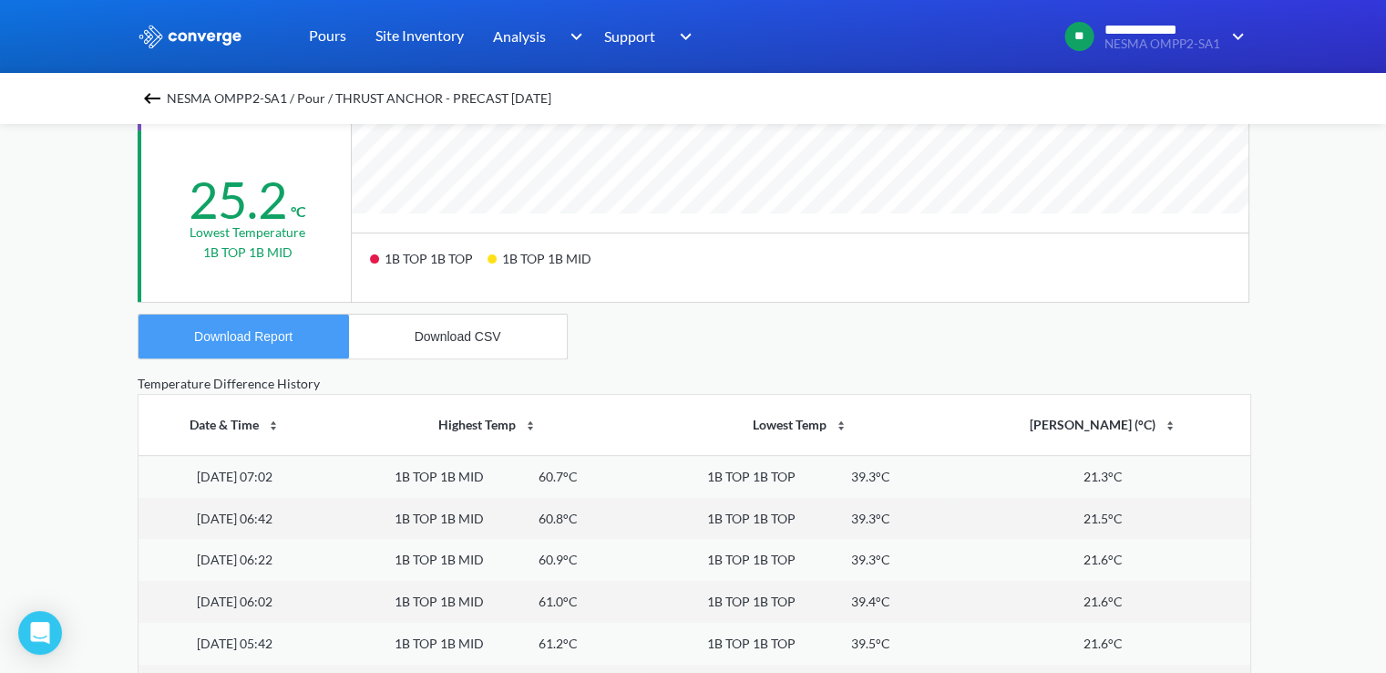
click at [263, 334] on div "Download Report" at bounding box center [243, 336] width 98 height 15
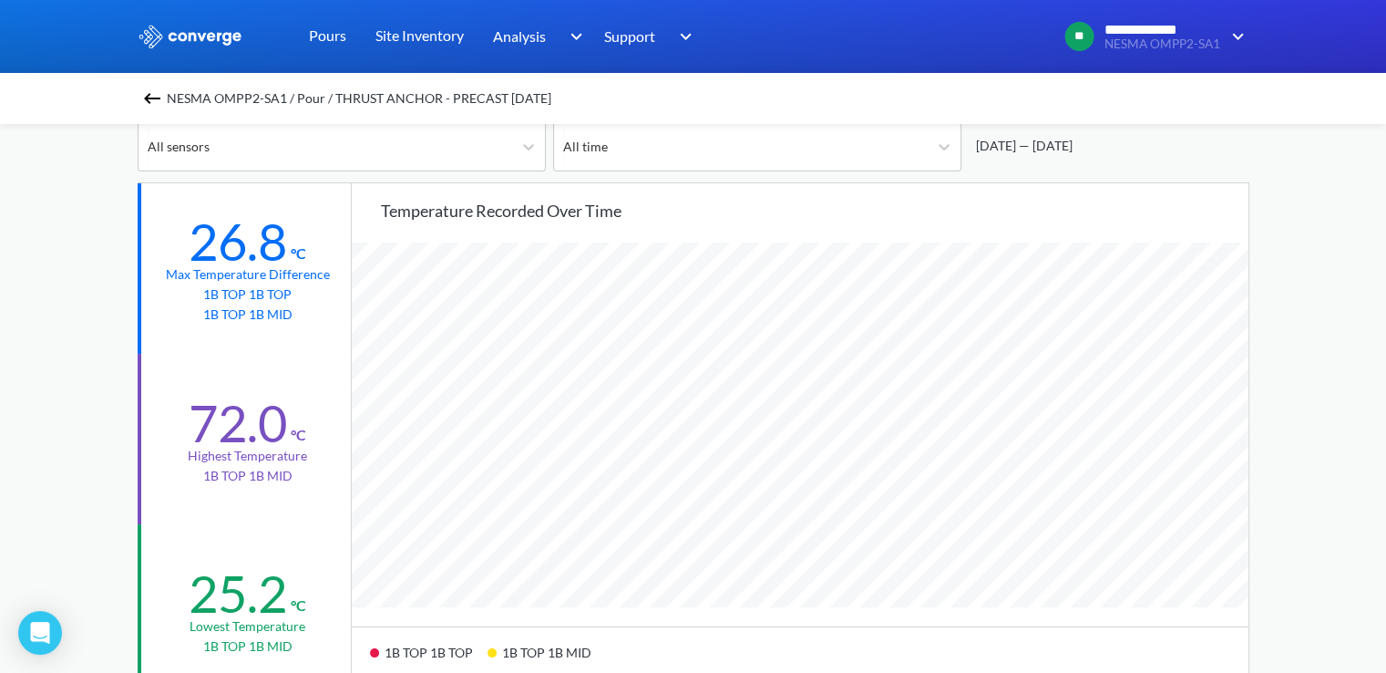
scroll to position [182, 0]
